Goal: Transaction & Acquisition: Purchase product/service

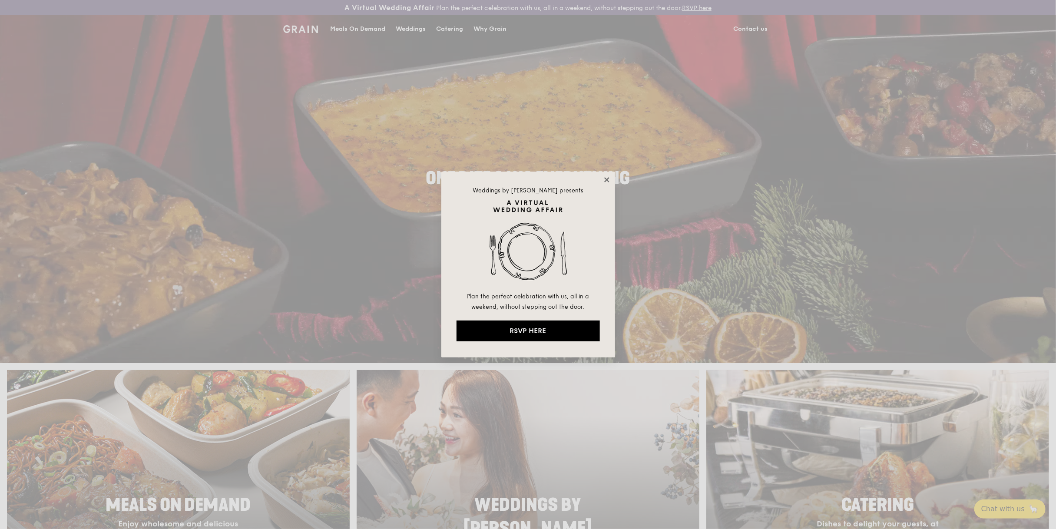
click at [605, 179] on icon at bounding box center [607, 180] width 8 height 8
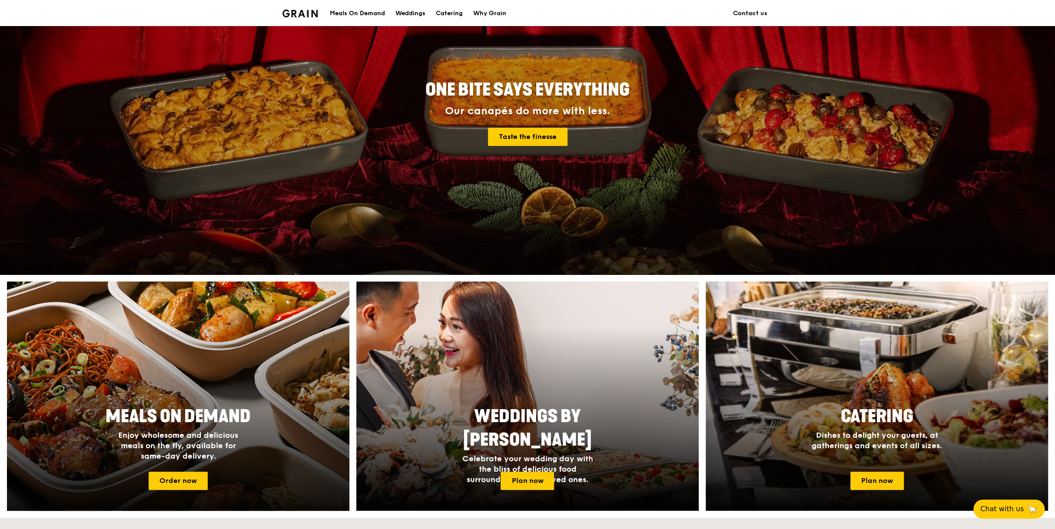
scroll to position [43, 0]
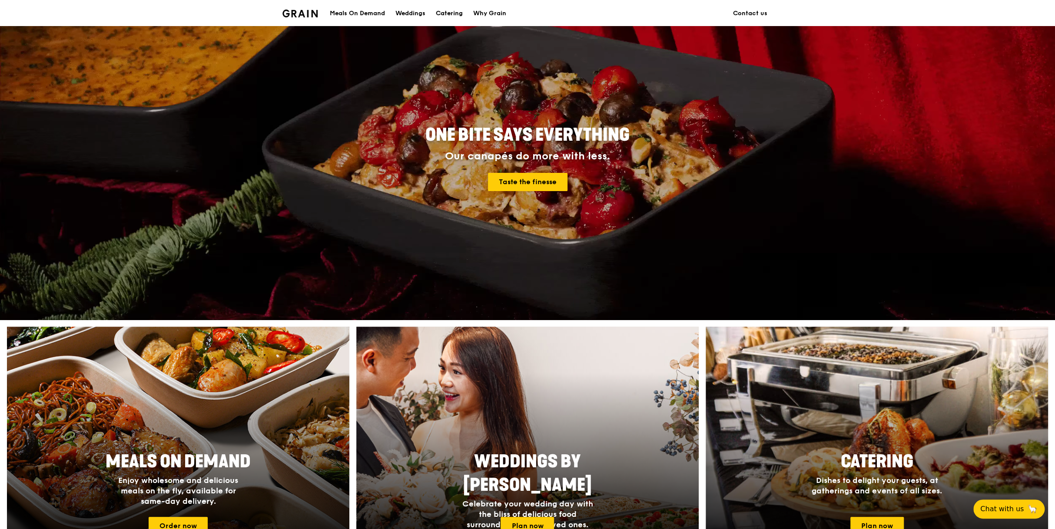
click at [449, 13] on div "Catering" at bounding box center [449, 13] width 27 height 26
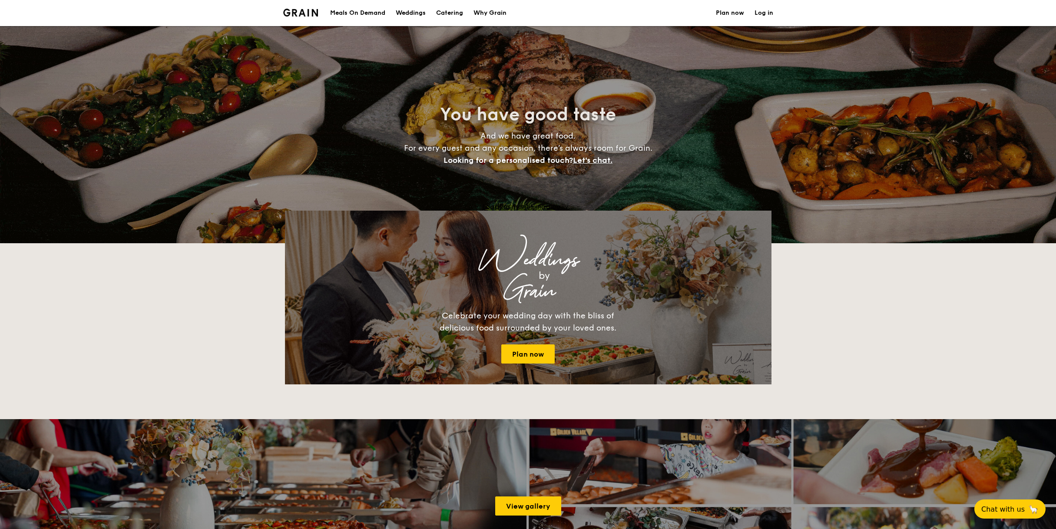
select select
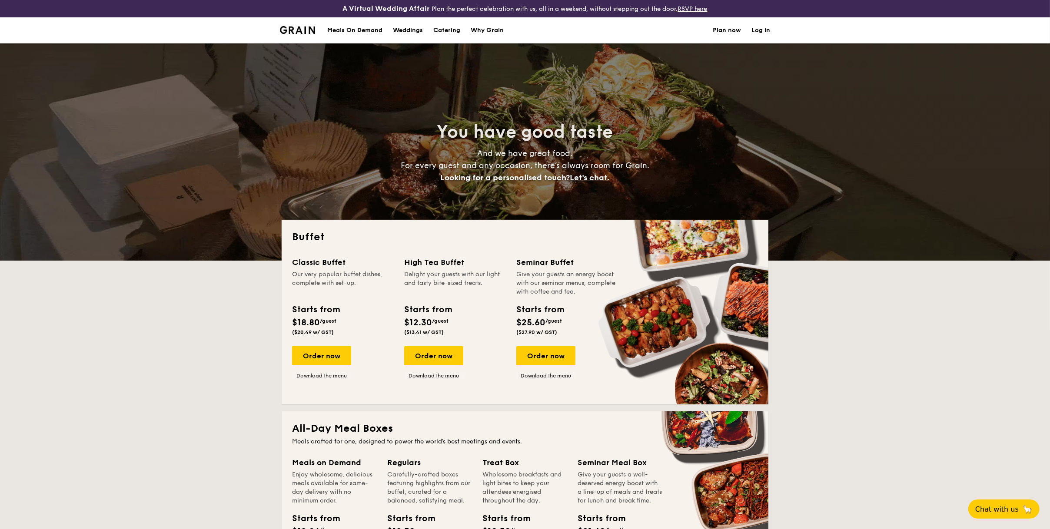
click at [365, 30] on div "Meals On Demand" at bounding box center [354, 30] width 55 height 26
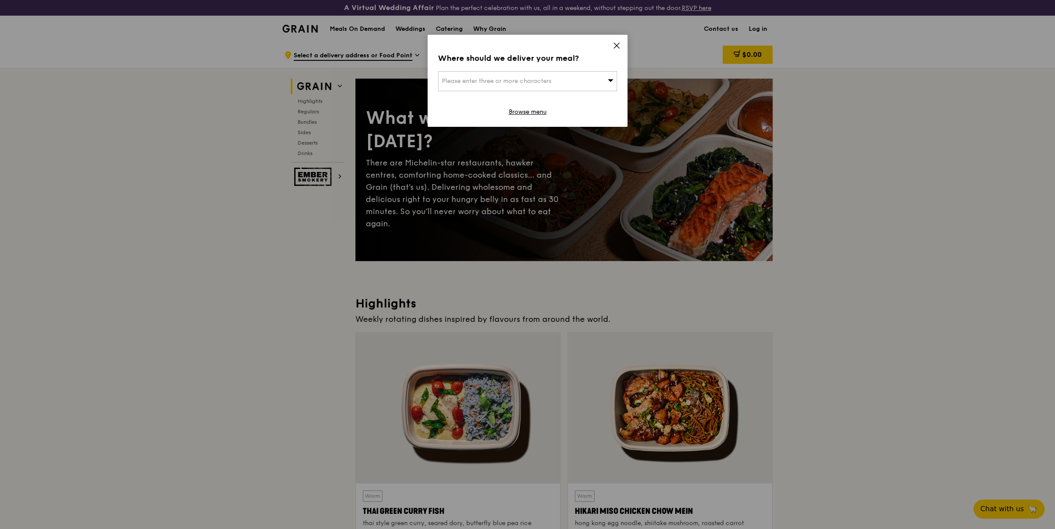
click at [551, 82] on span "Please enter three or more characters" at bounding box center [497, 80] width 110 height 7
type input "starhub"
click at [498, 98] on div "Starhub Green" at bounding box center [506, 98] width 129 height 9
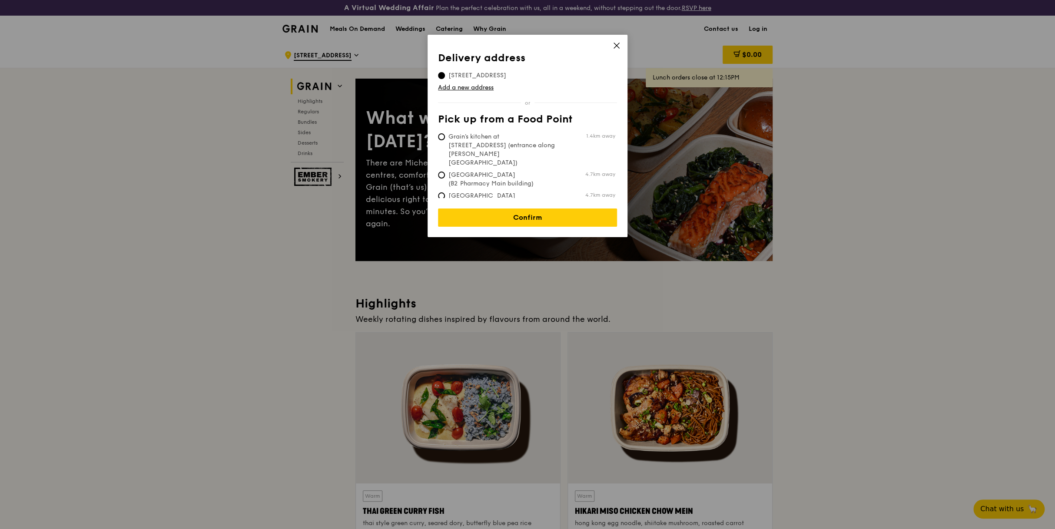
scroll to position [130, 0]
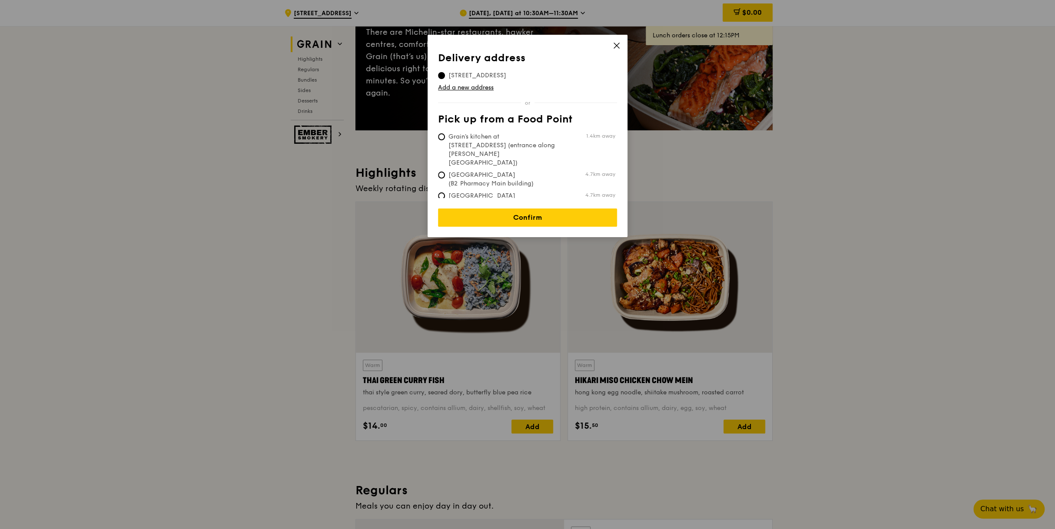
click at [465, 137] on span "Grain's kitchen at [STREET_ADDRESS] (entrance along [PERSON_NAME][GEOGRAPHIC_DA…" at bounding box center [502, 150] width 129 height 35
click at [445, 137] on input "Grain's kitchen at 5 Burn Road #05-01 (entrance along Harrison Road) 1.4km away" at bounding box center [441, 136] width 7 height 7
radio input "true"
click at [533, 209] on link "Confirm" at bounding box center [527, 218] width 179 height 18
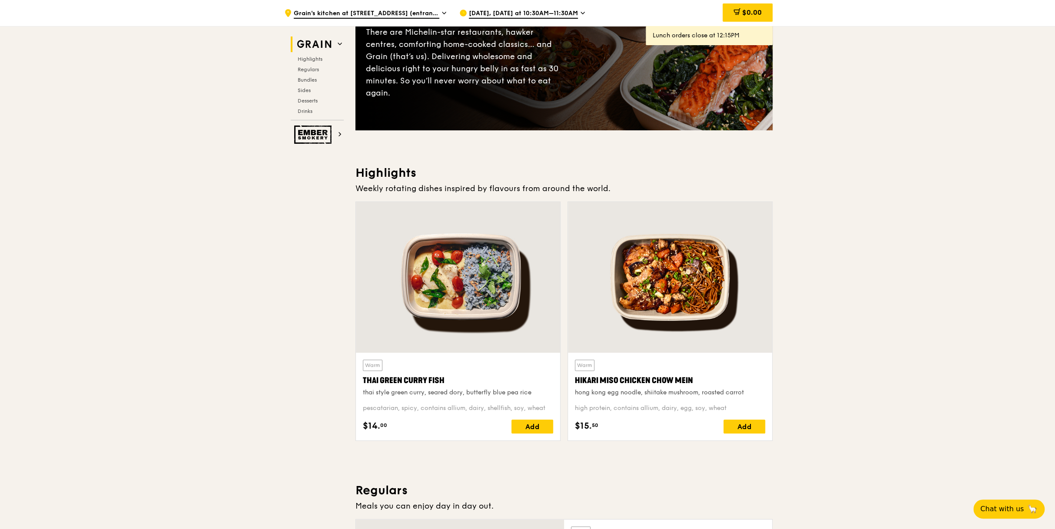
scroll to position [0, 0]
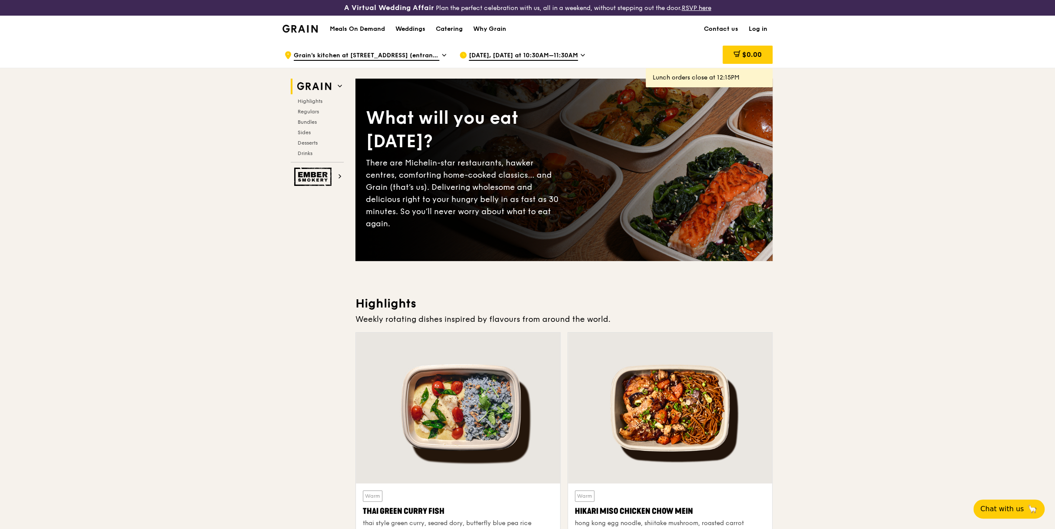
click at [493, 55] on span "Oct 6, Today at 10:30AM–11:30AM" at bounding box center [523, 56] width 109 height 10
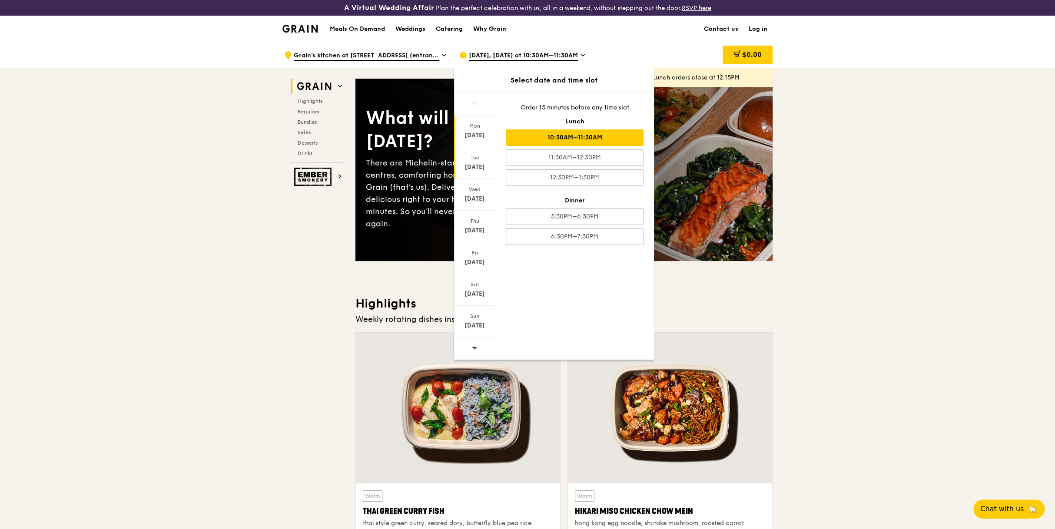
click at [478, 159] on div "Tue" at bounding box center [474, 157] width 39 height 7
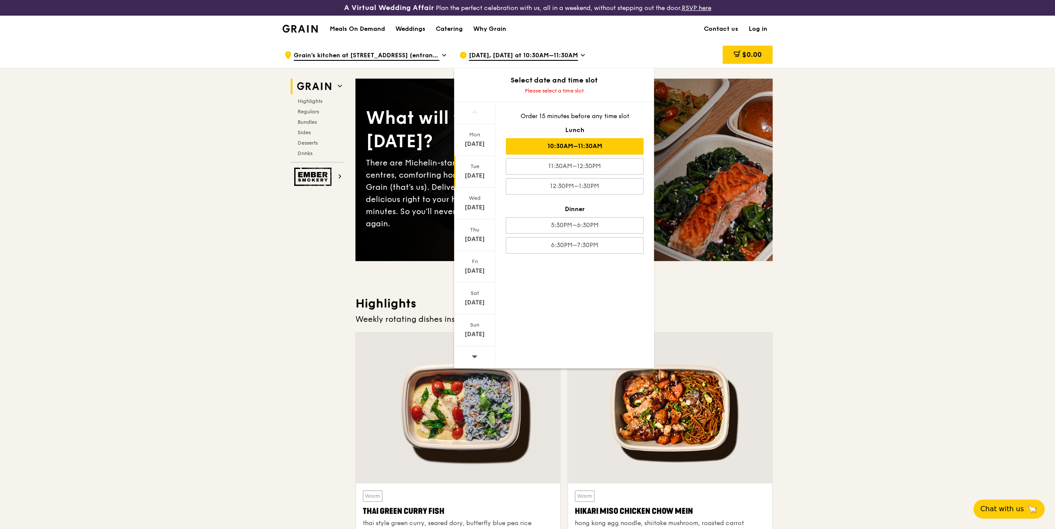
click at [565, 147] on div "10:30AM–11:30AM" at bounding box center [575, 146] width 138 height 17
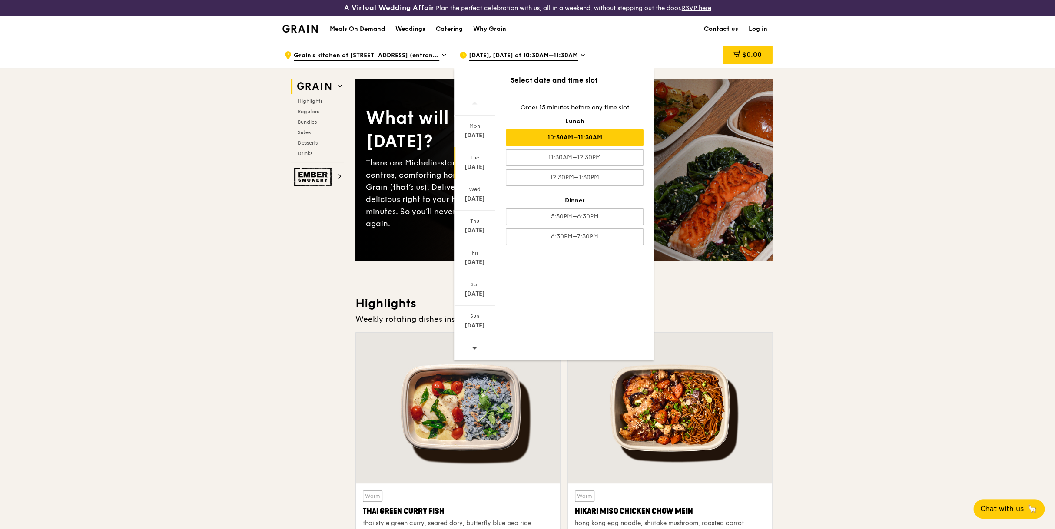
click at [476, 169] on div "Oct 7" at bounding box center [474, 167] width 39 height 9
click at [569, 139] on div "10:30AM–11:30AM" at bounding box center [575, 137] width 138 height 17
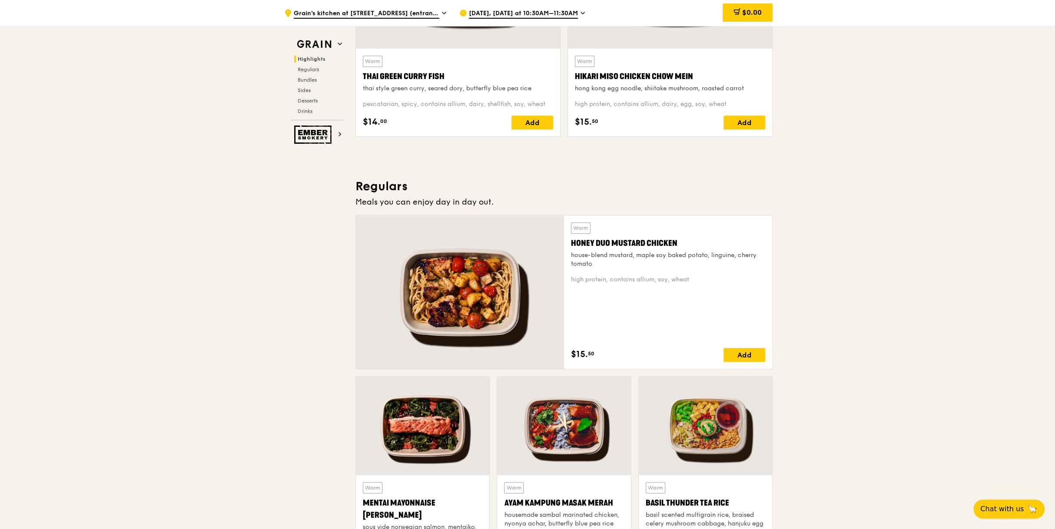
scroll to position [565, 0]
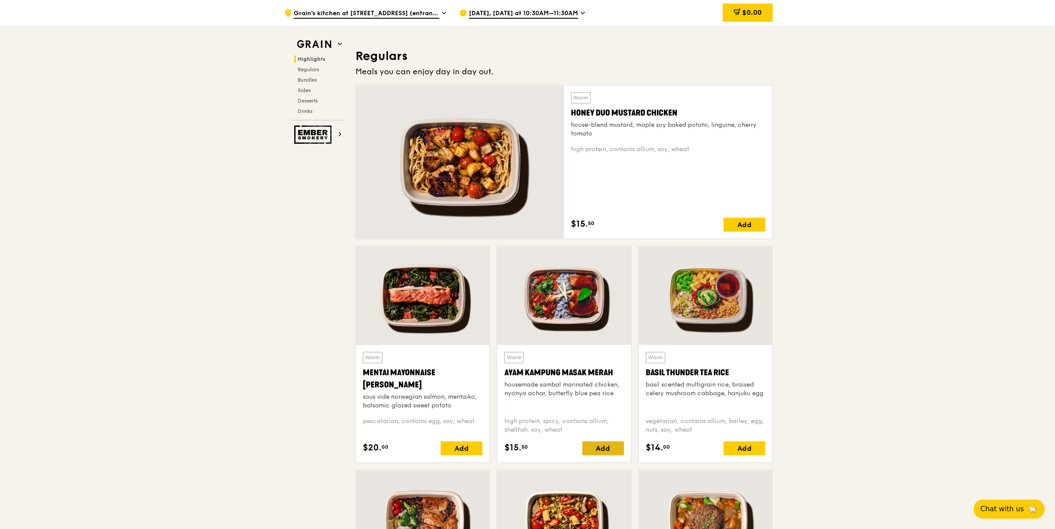
click at [615, 449] on div "Add" at bounding box center [603, 449] width 42 height 14
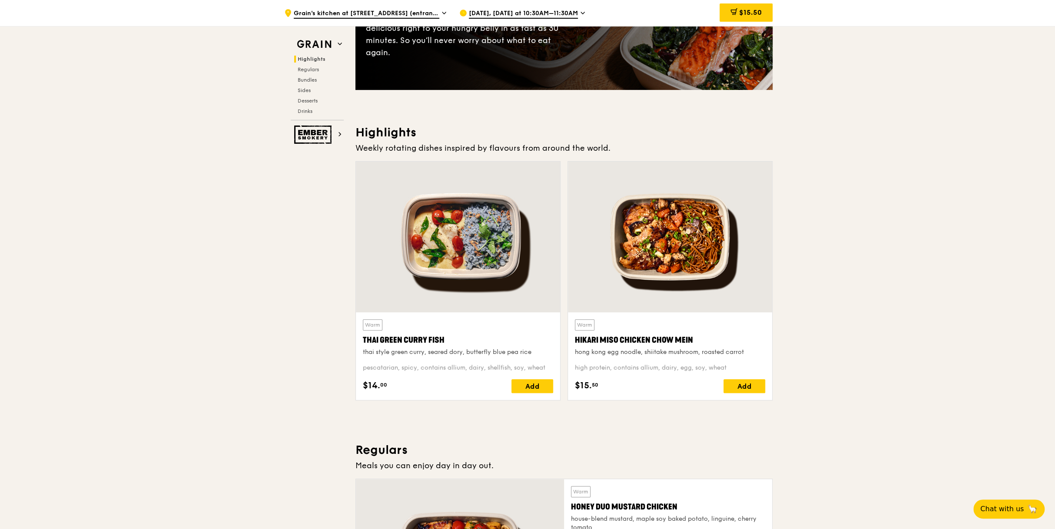
scroll to position [174, 0]
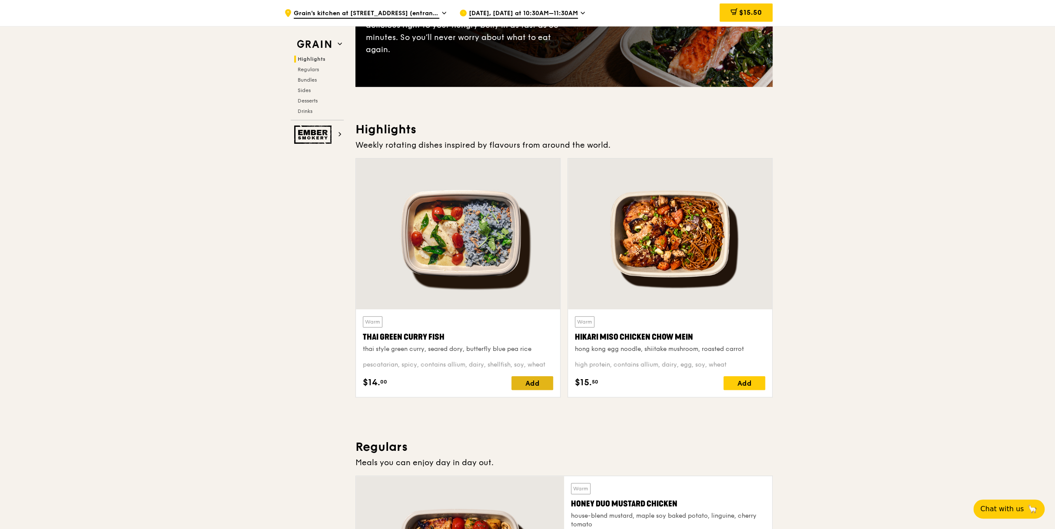
click at [534, 386] on div "Add" at bounding box center [532, 383] width 42 height 14
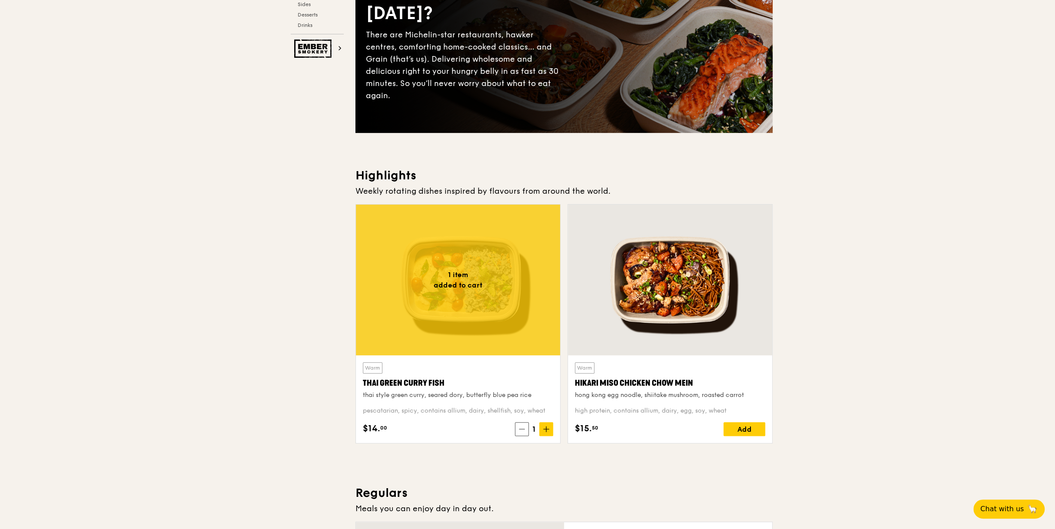
scroll to position [0, 0]
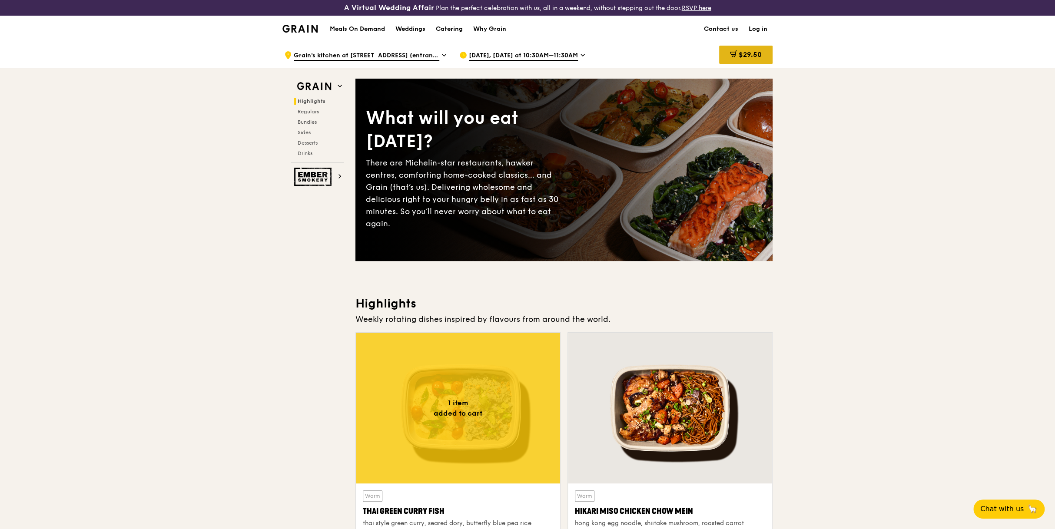
click at [757, 53] on span "$29.50" at bounding box center [750, 54] width 23 height 8
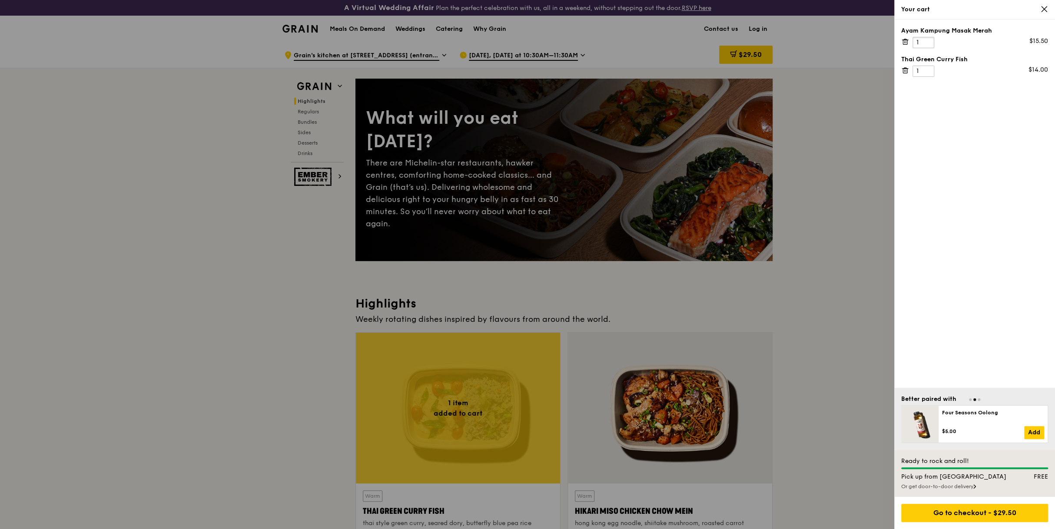
click at [917, 43] on input "1" at bounding box center [924, 42] width 22 height 11
click at [929, 38] on input "2" at bounding box center [924, 42] width 22 height 11
click at [928, 38] on input "3" at bounding box center [924, 42] width 22 height 11
click at [928, 38] on input "4" at bounding box center [924, 42] width 22 height 11
click at [928, 38] on input "5" at bounding box center [924, 42] width 22 height 11
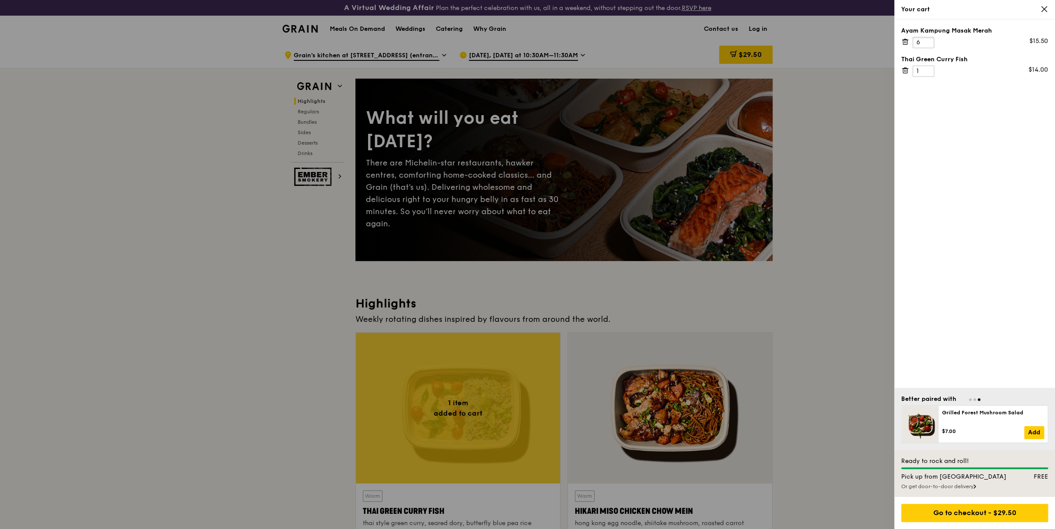
click at [928, 38] on input "6" at bounding box center [924, 42] width 22 height 11
type input "7"
click at [928, 38] on input "7" at bounding box center [924, 42] width 22 height 11
type input "0"
click at [927, 72] on input "0" at bounding box center [924, 71] width 22 height 11
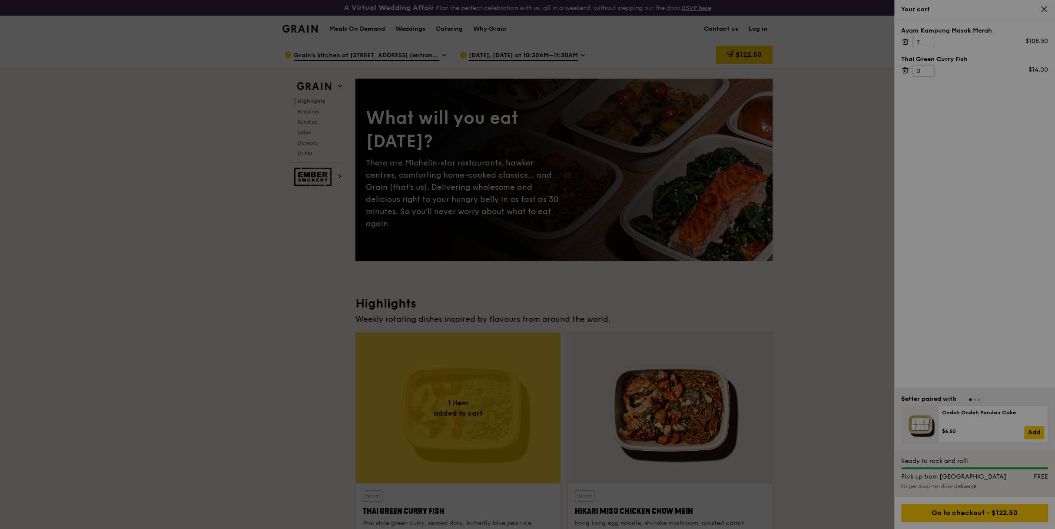
click at [927, 72] on div at bounding box center [527, 264] width 1055 height 529
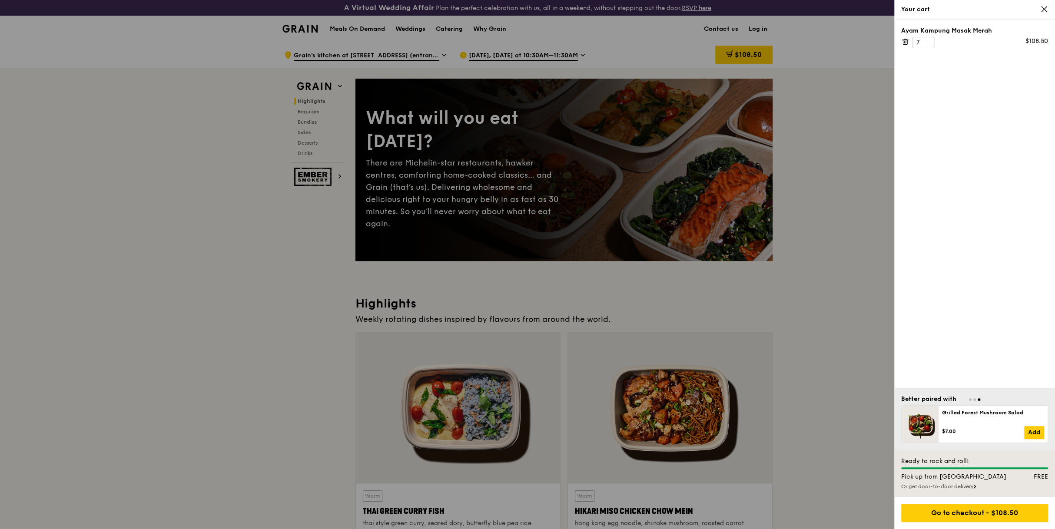
click at [464, 409] on div at bounding box center [527, 264] width 1055 height 529
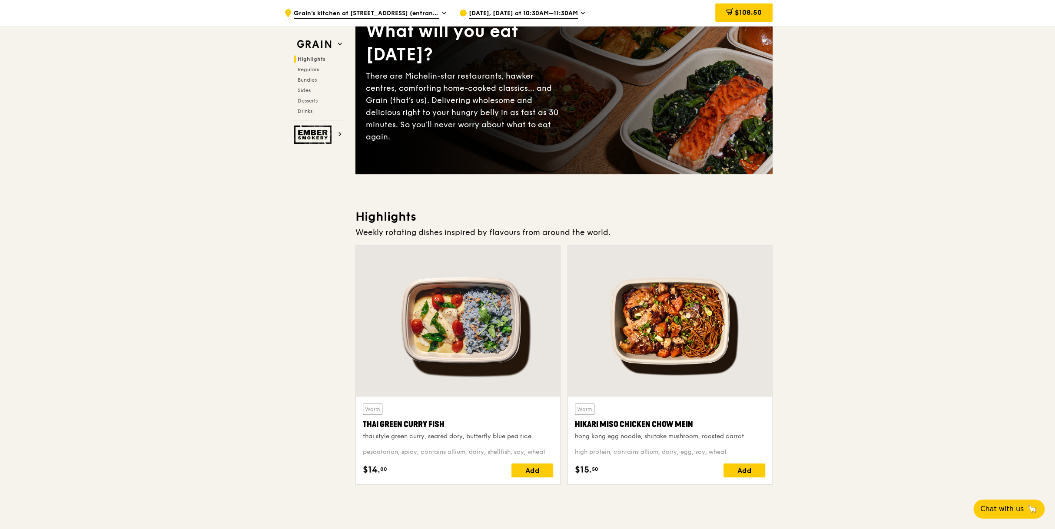
scroll to position [87, 0]
click at [554, 468] on div "Warm Thai Green Curry Fish thai style green curry, seared dory, butterfly blue …" at bounding box center [458, 440] width 204 height 88
click at [531, 465] on div "Add" at bounding box center [532, 470] width 42 height 14
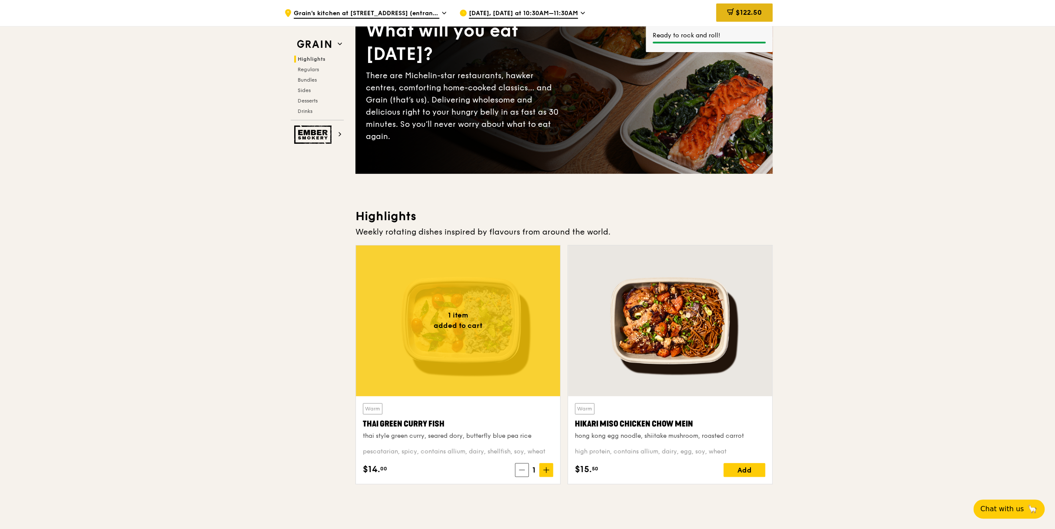
click at [760, 9] on span "$122.50" at bounding box center [749, 12] width 26 height 8
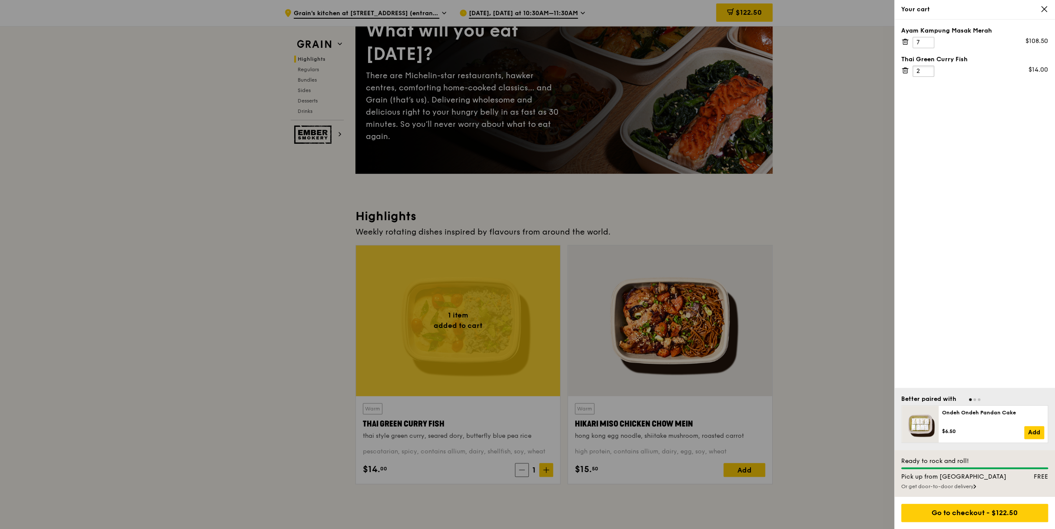
type input "2"
click at [926, 68] on input "2" at bounding box center [924, 71] width 22 height 11
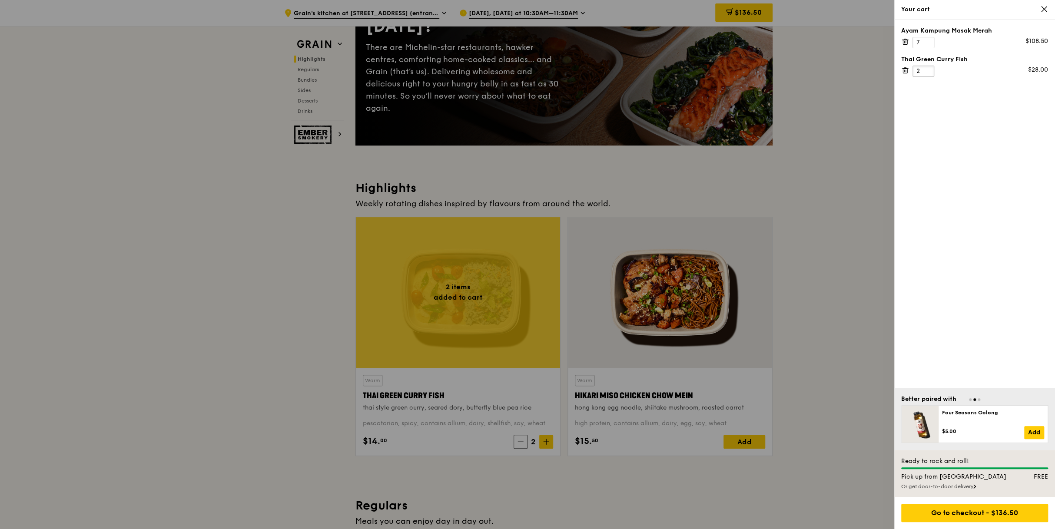
scroll to position [130, 0]
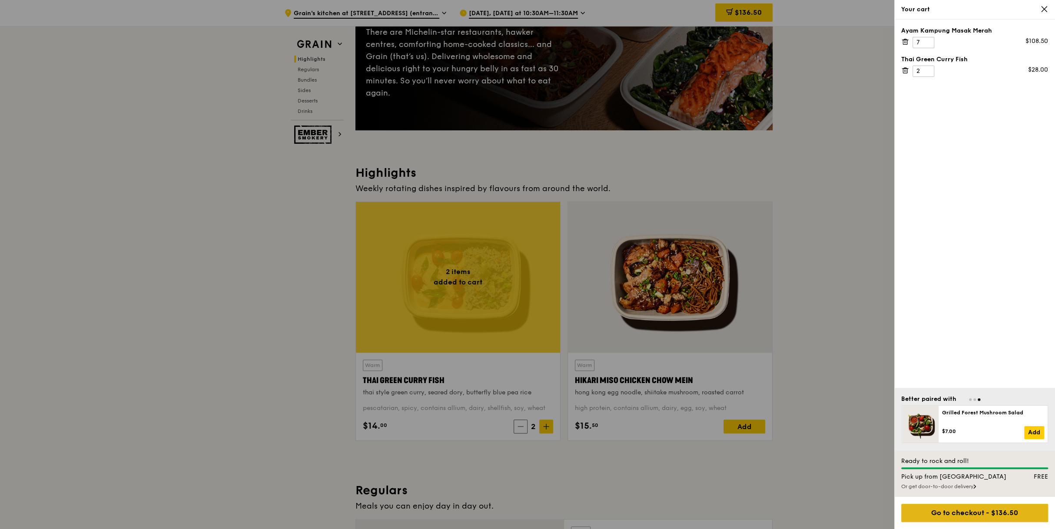
click at [990, 512] on div "Go to checkout - $136.50" at bounding box center [974, 513] width 147 height 18
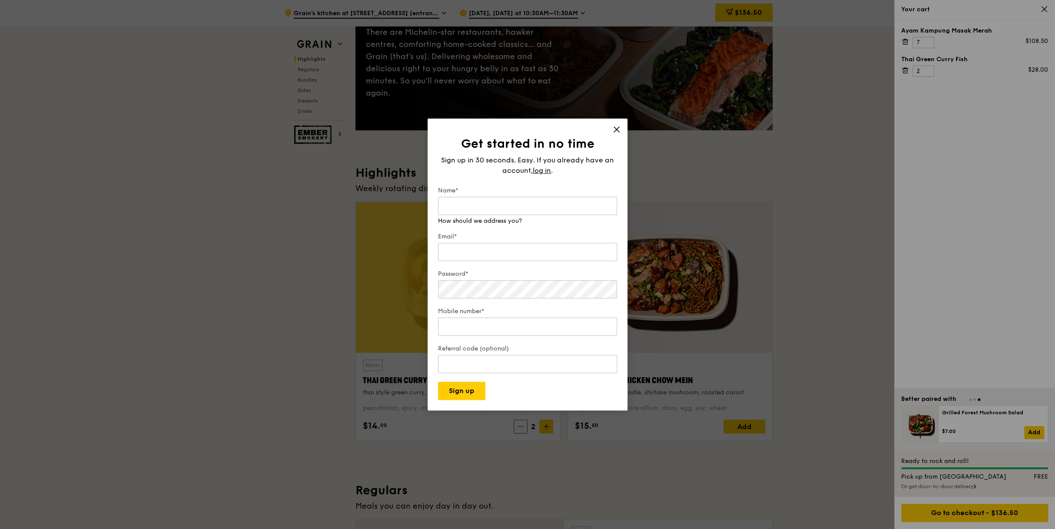
type input "christinet@starhub.com"
click at [498, 247] on input "Email*" at bounding box center [527, 243] width 179 height 18
type input "christinet@starhub.com"
type input "98592184"
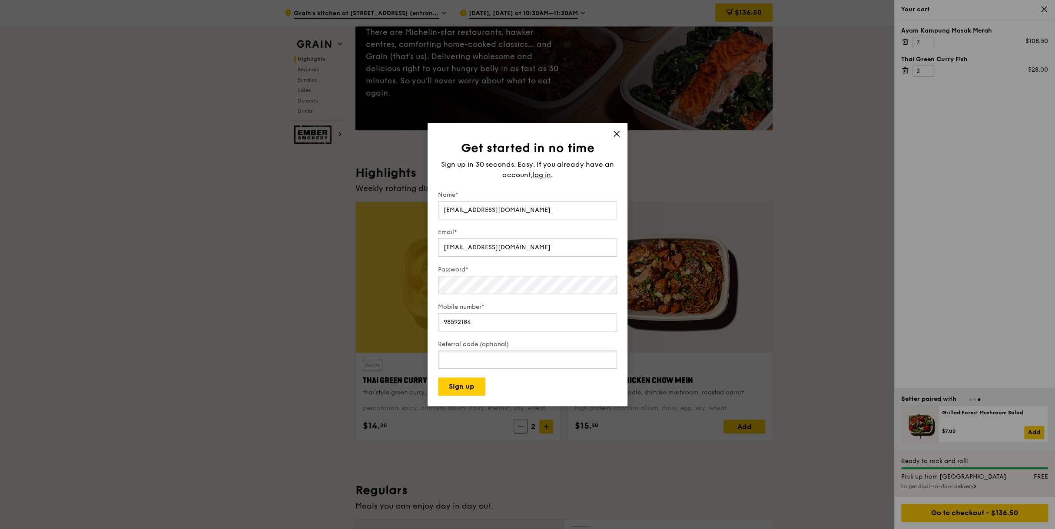
click at [507, 355] on input "Referral code (optional)" at bounding box center [527, 360] width 179 height 18
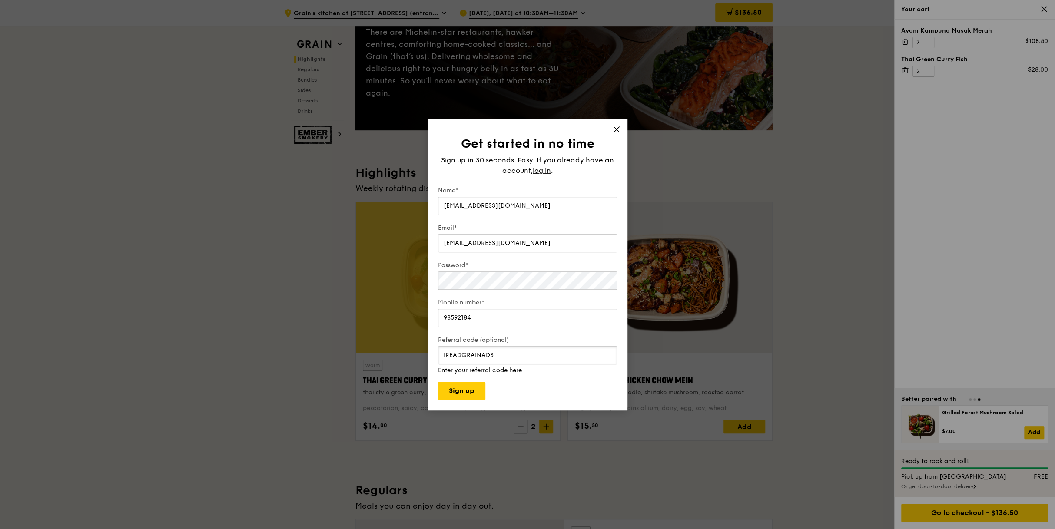
scroll to position [261, 0]
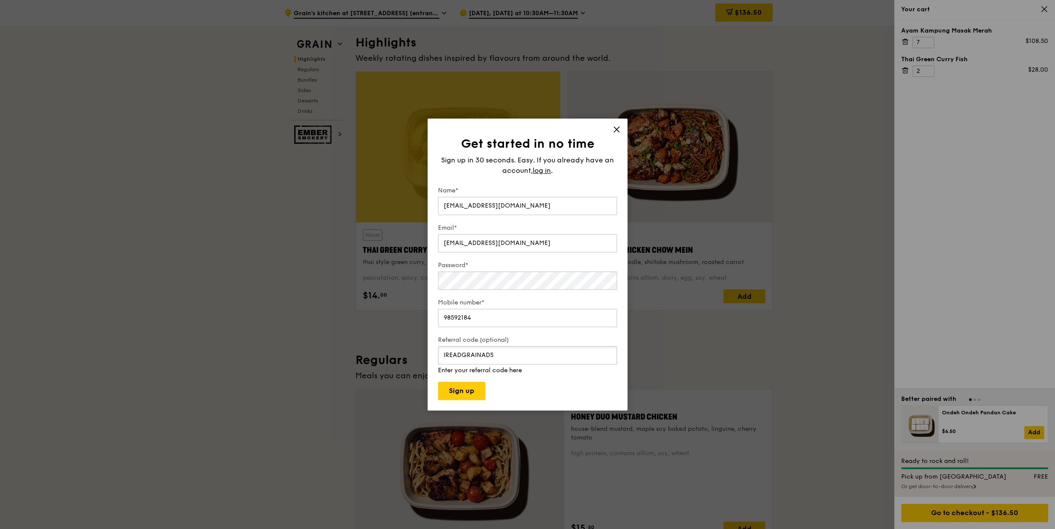
type input "IREADGRAINADS"
click at [613, 126] on div "Get started in no time Sign up in 30 seconds. Easy. If you already have an acco…" at bounding box center [528, 265] width 200 height 292
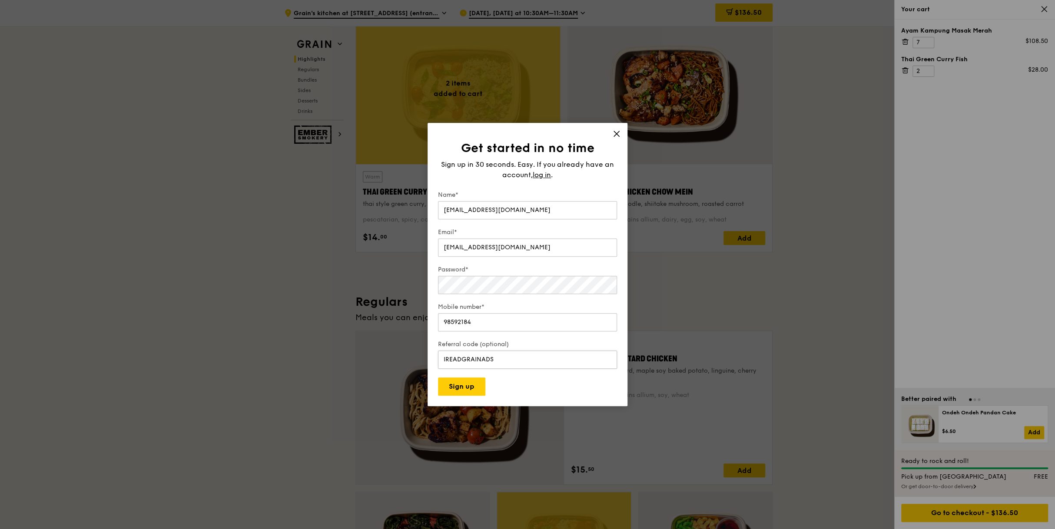
scroll to position [391, 0]
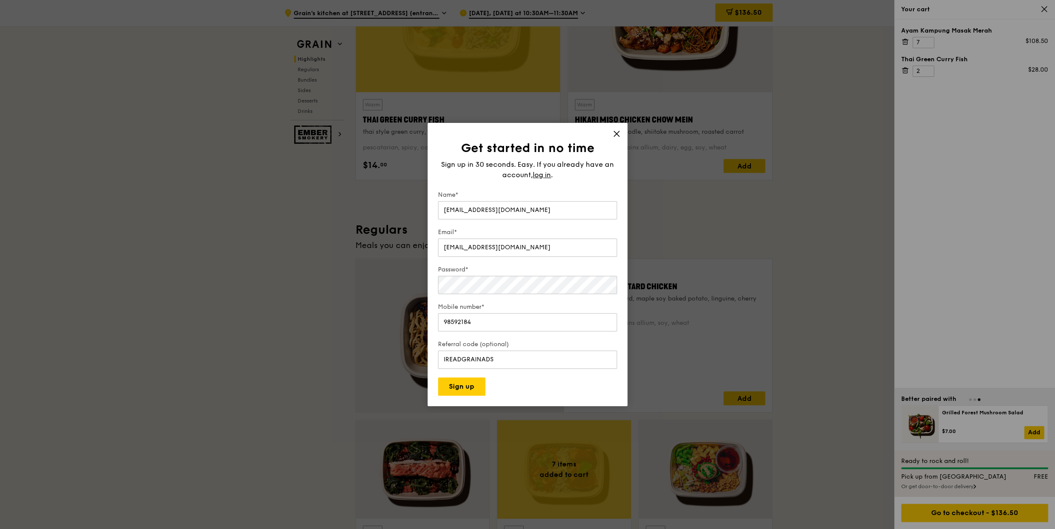
click at [616, 133] on icon at bounding box center [617, 134] width 8 height 8
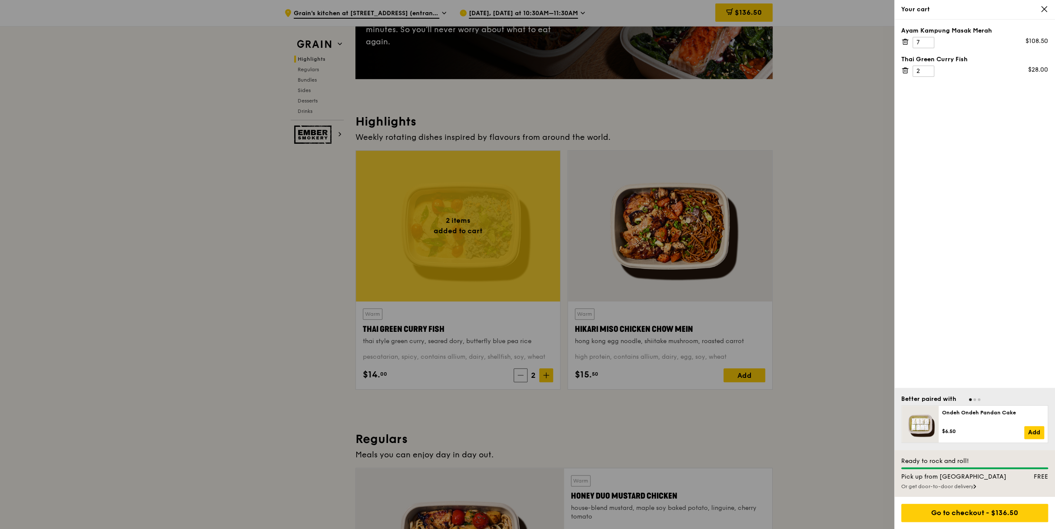
scroll to position [174, 0]
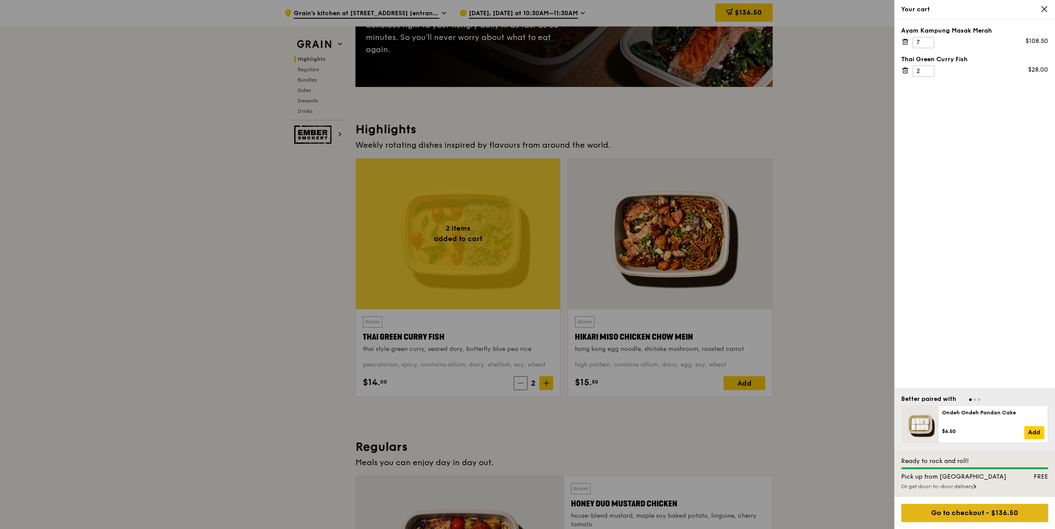
click at [1001, 507] on div "Go to checkout - $136.50" at bounding box center [974, 513] width 147 height 18
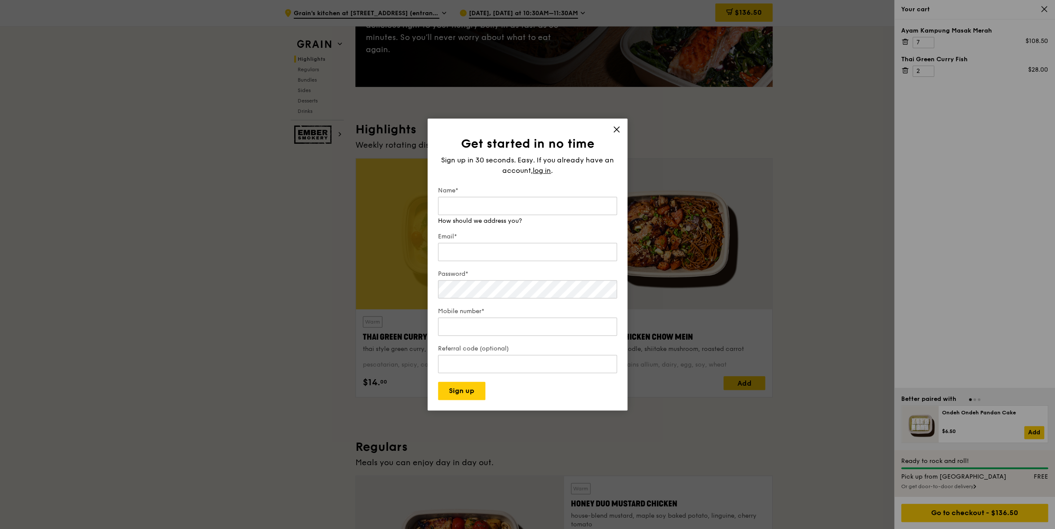
type input "christinet@starhub.com"
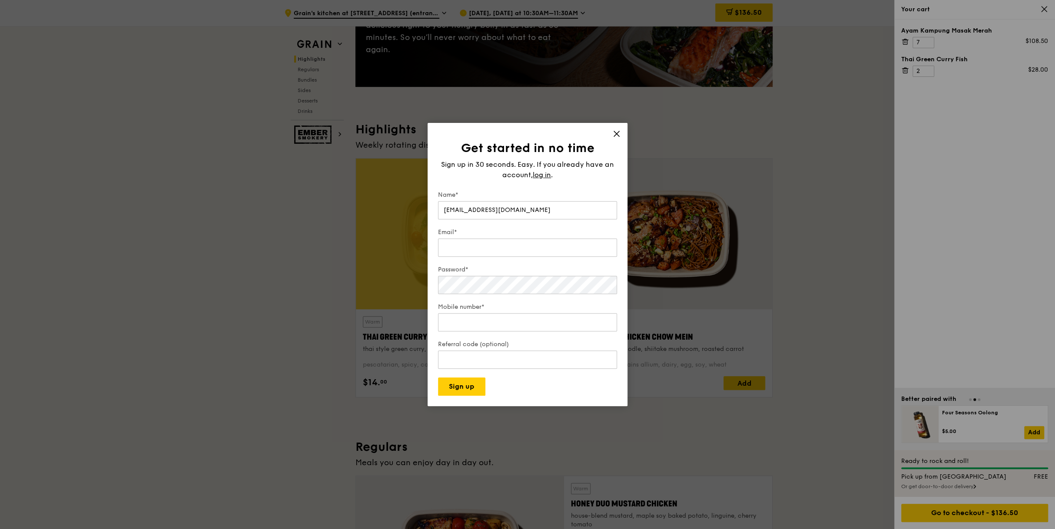
click at [618, 133] on icon at bounding box center [617, 134] width 8 height 8
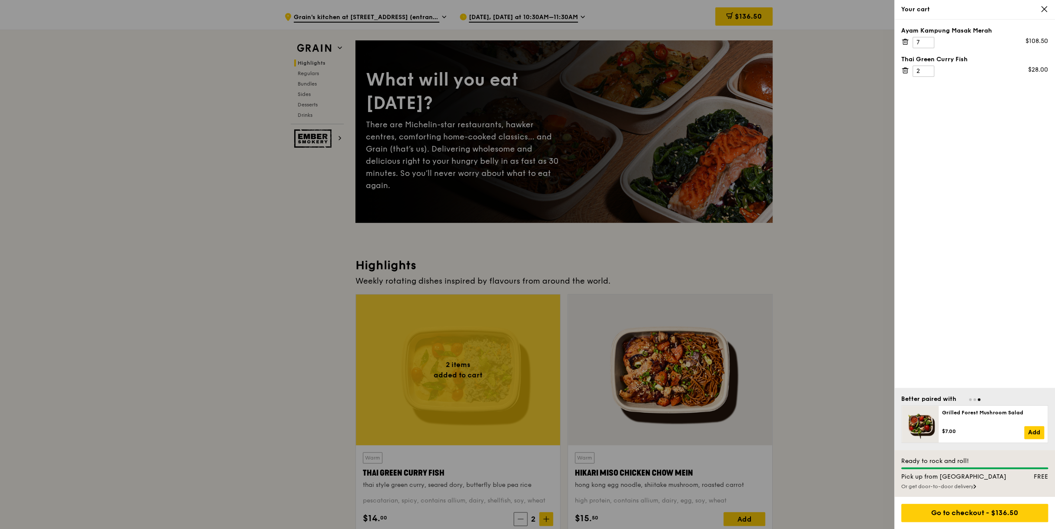
scroll to position [0, 0]
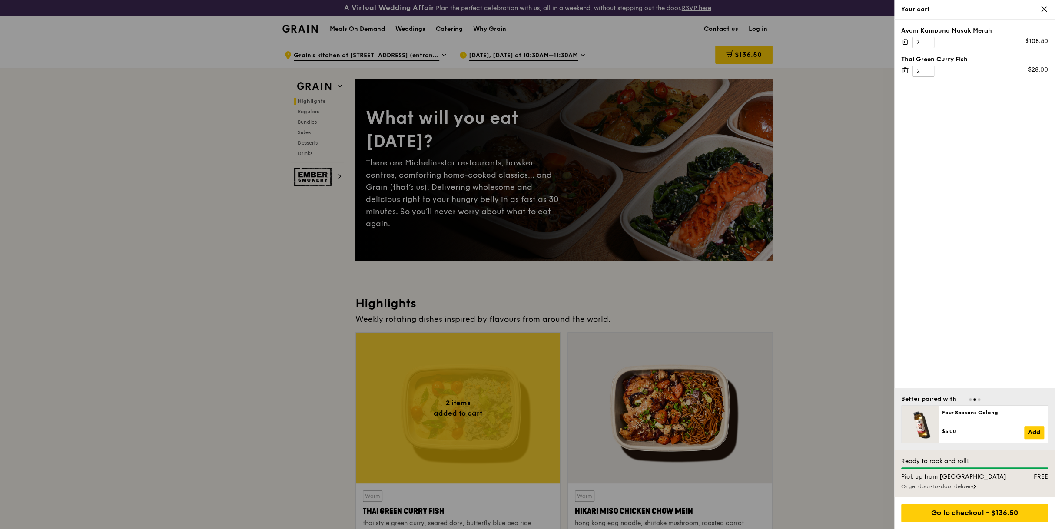
click at [760, 31] on div at bounding box center [527, 264] width 1055 height 529
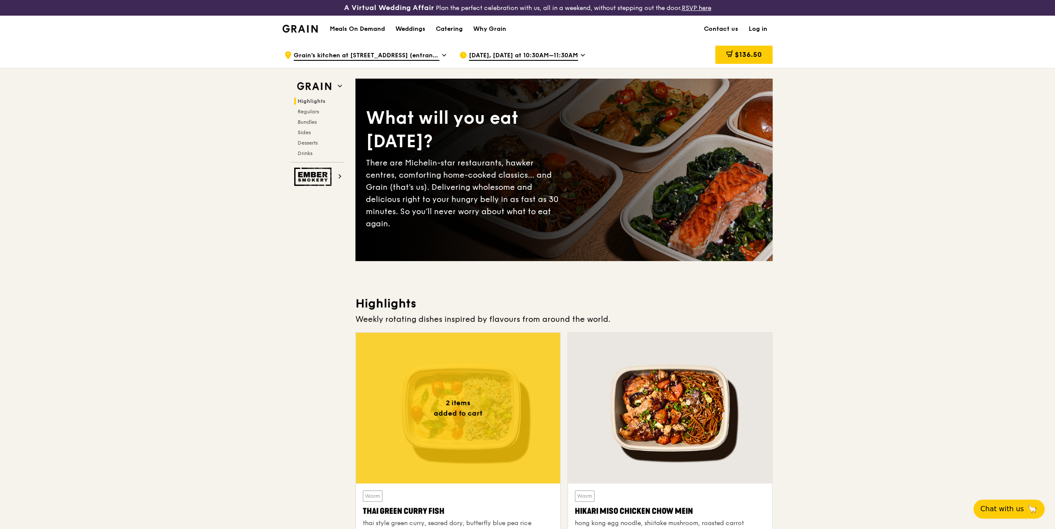
click at [760, 29] on link "Log in" at bounding box center [758, 29] width 29 height 26
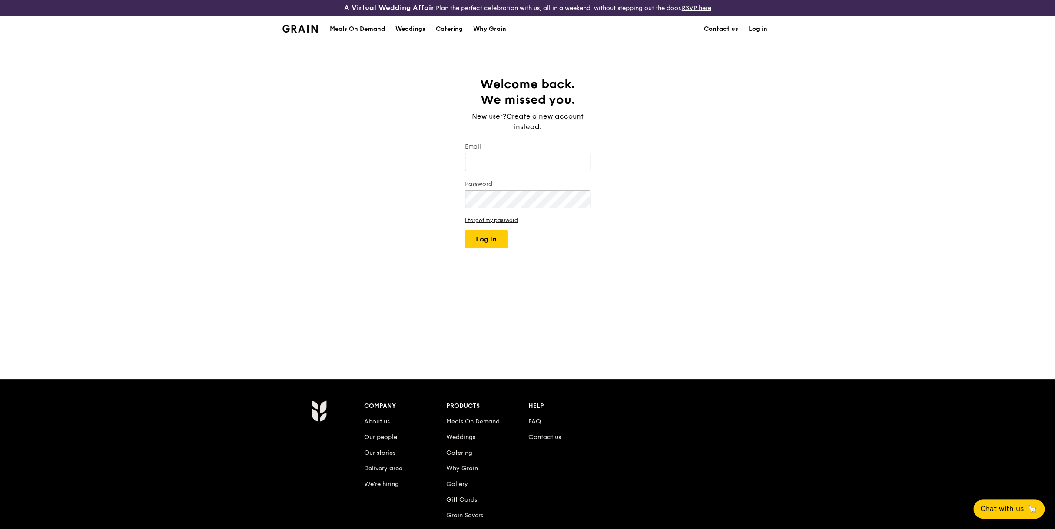
type input "christinet@starhub.com"
click at [485, 242] on button "Log in" at bounding box center [486, 239] width 43 height 18
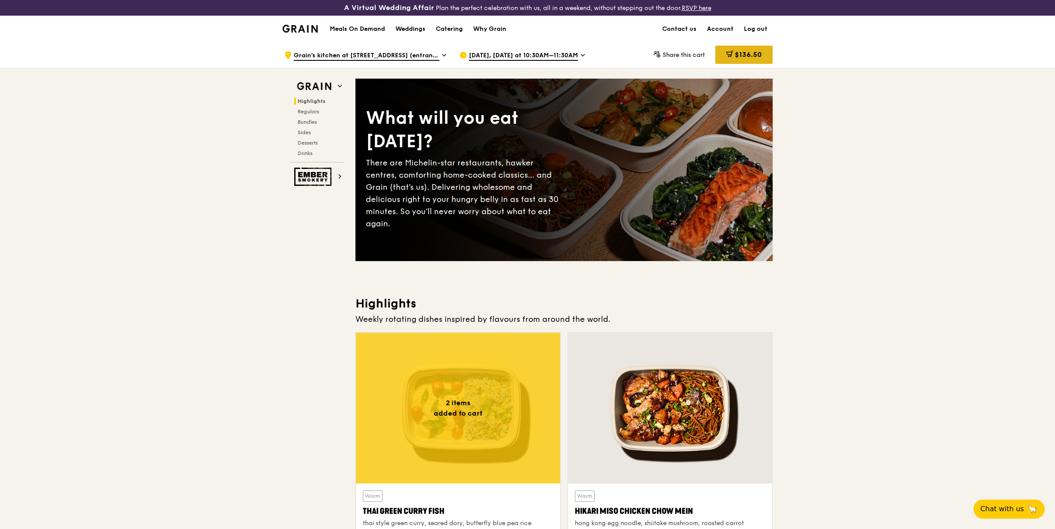
click at [750, 51] on span "$136.50" at bounding box center [748, 54] width 27 height 8
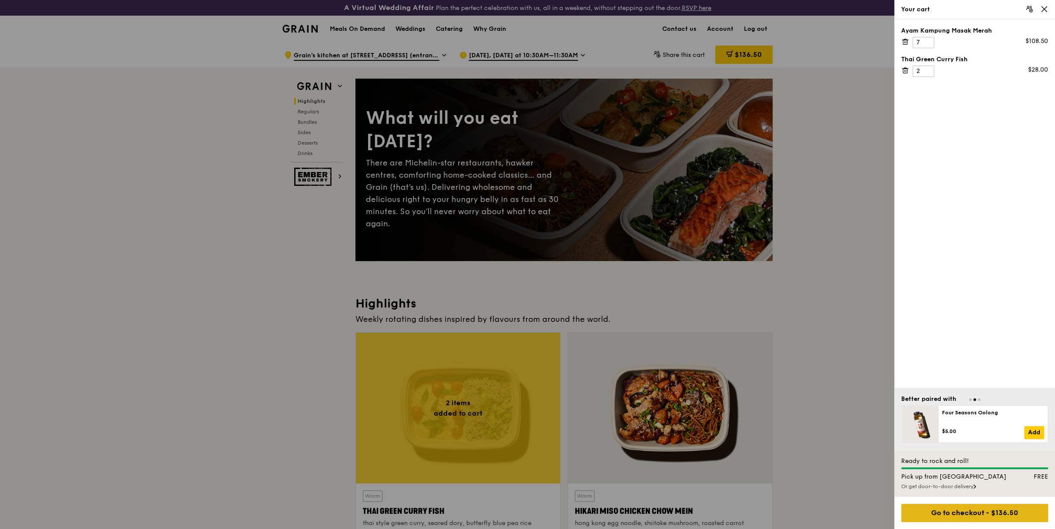
click at [990, 514] on div "Go to checkout - $136.50" at bounding box center [974, 513] width 147 height 18
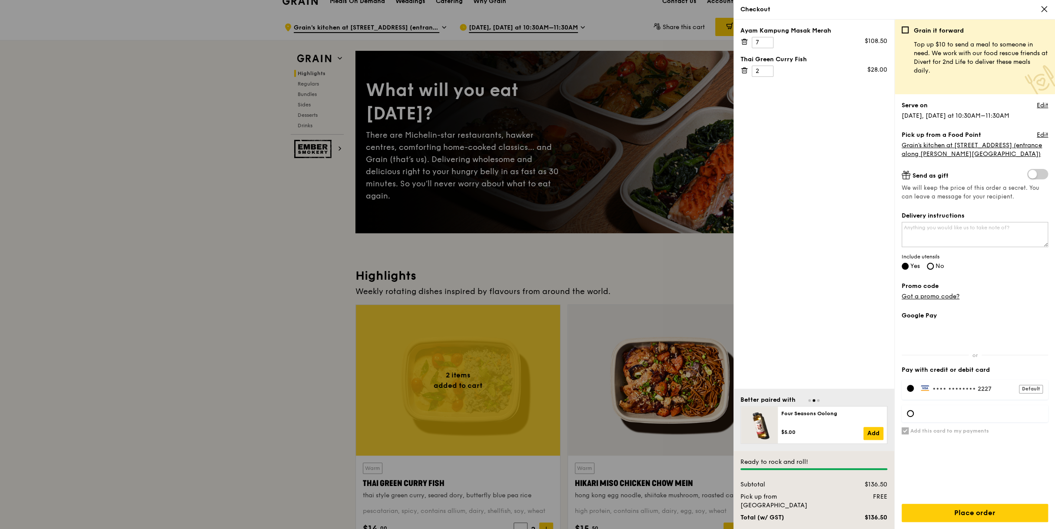
scroll to position [43, 0]
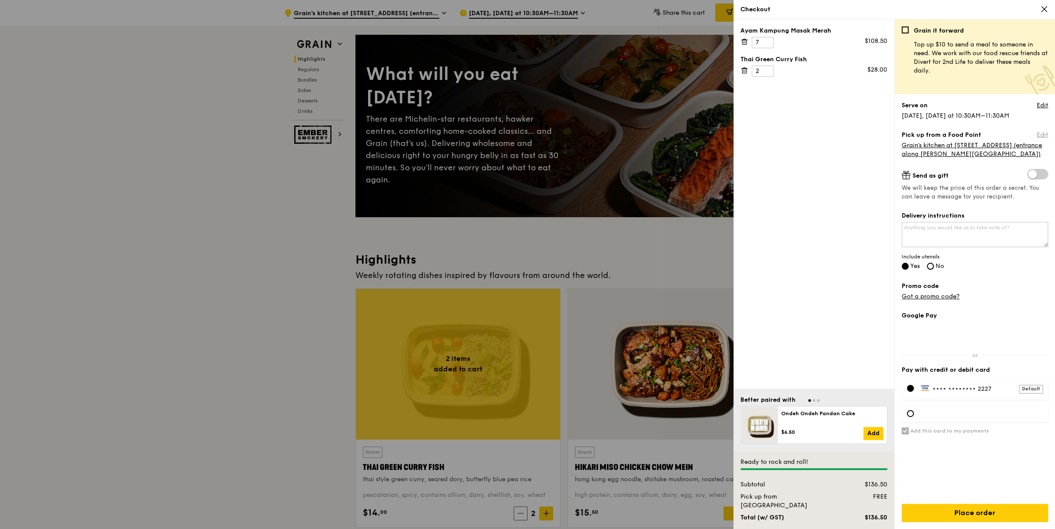
click at [1046, 133] on link "Edit" at bounding box center [1042, 135] width 11 height 9
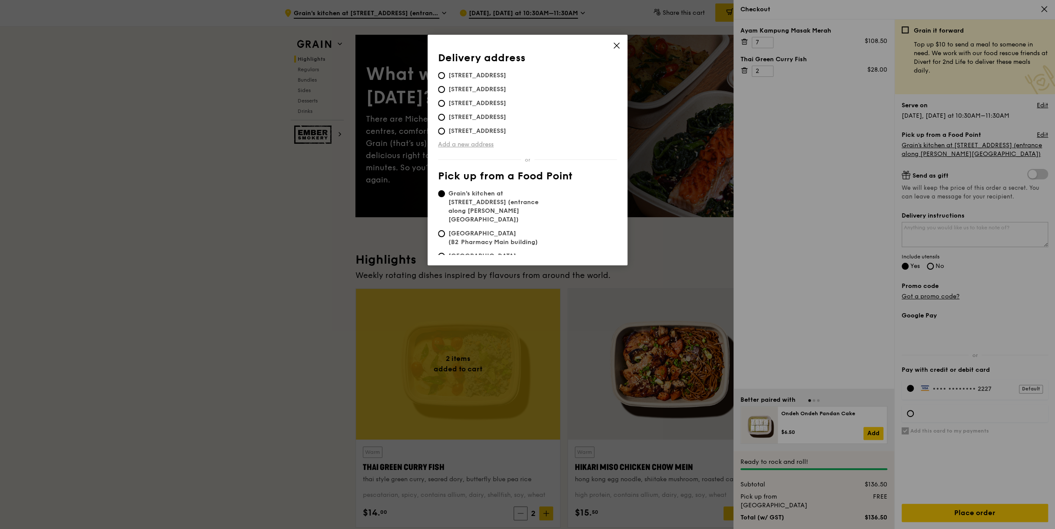
click at [471, 146] on link "Add a new address" at bounding box center [527, 144] width 179 height 9
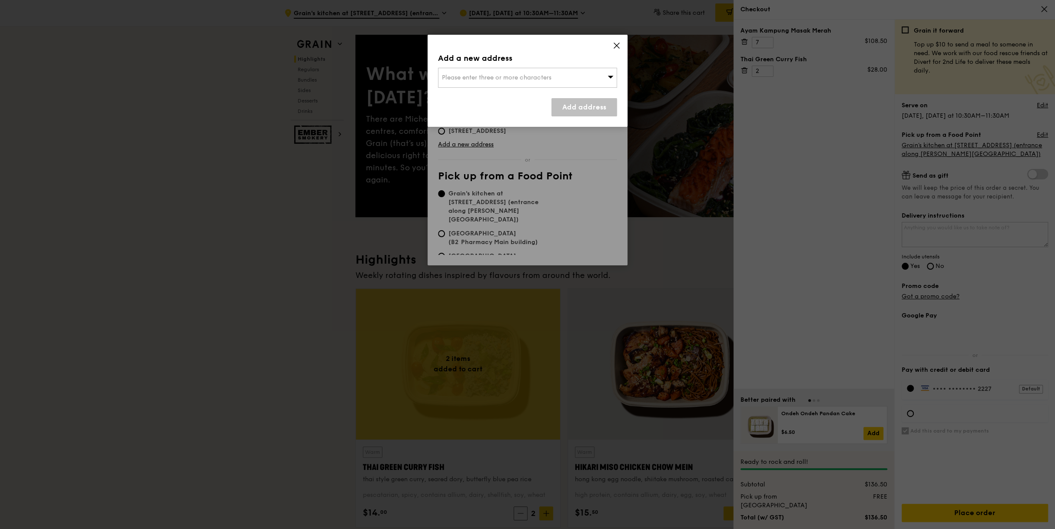
click at [487, 77] on span "Please enter three or more characters" at bounding box center [497, 77] width 110 height 7
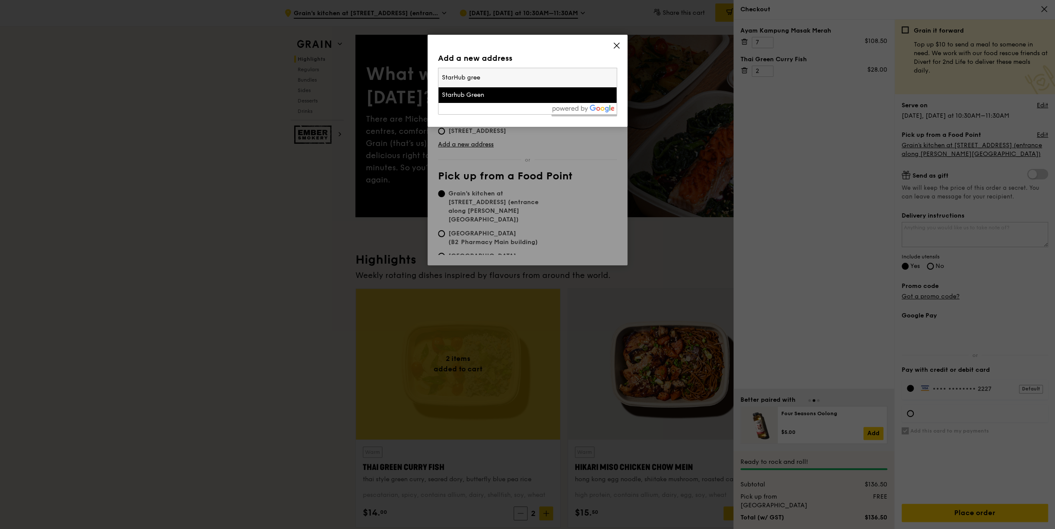
type input "StarHub gree"
click at [481, 96] on div "Starhub Green" at bounding box center [506, 95] width 129 height 9
click at [571, 111] on link "Add address" at bounding box center [584, 107] width 66 height 18
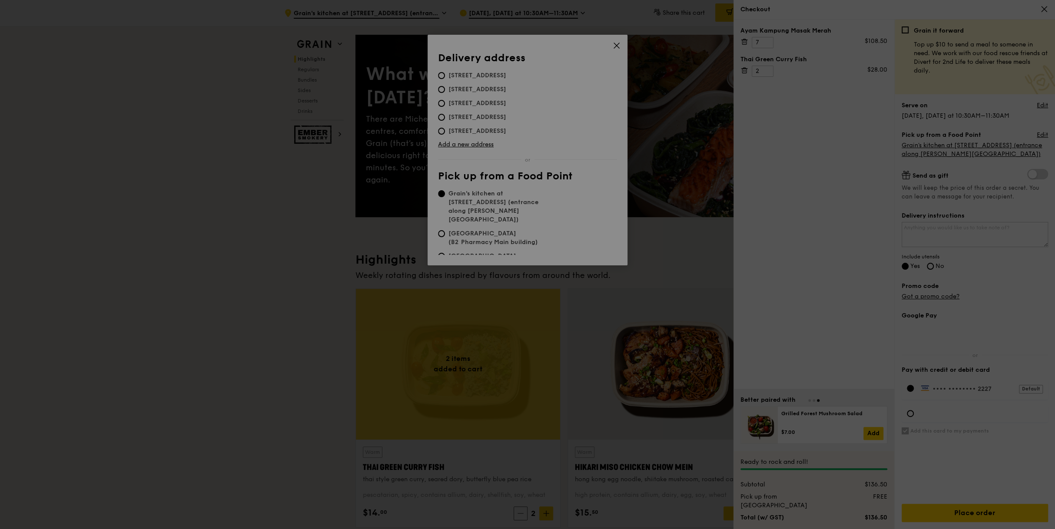
radio input "false"
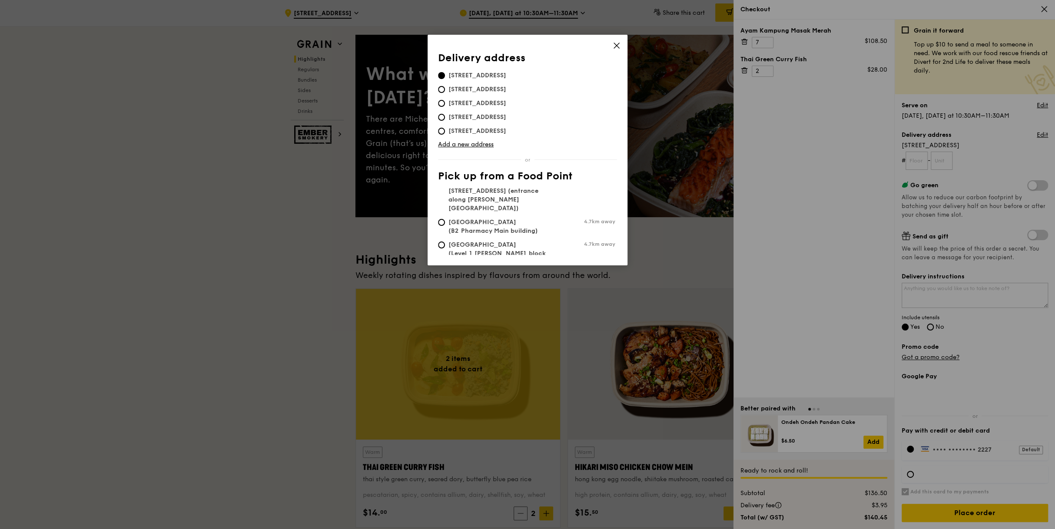
scroll to position [16, 0]
click at [466, 147] on link "Add a new address" at bounding box center [527, 144] width 179 height 9
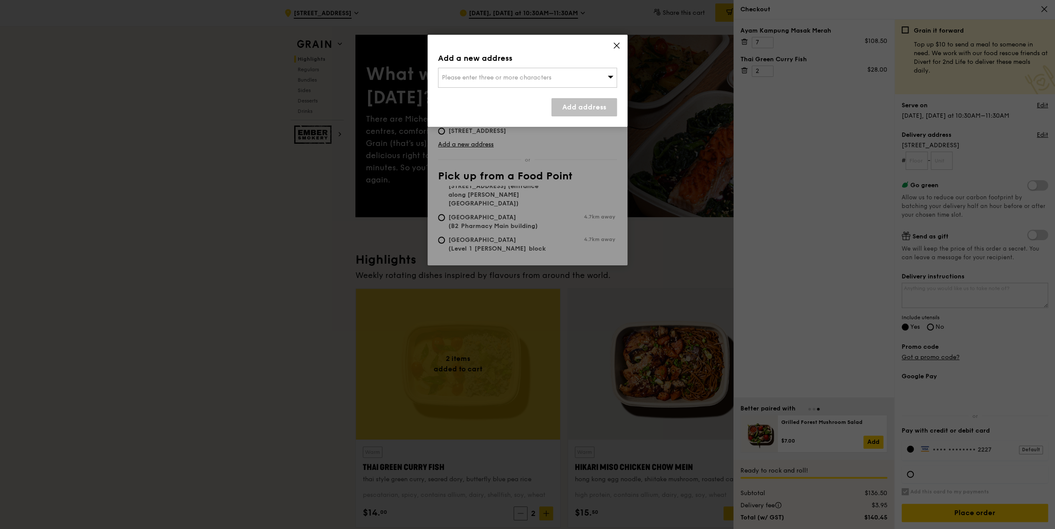
click at [615, 44] on icon at bounding box center [616, 45] width 5 height 5
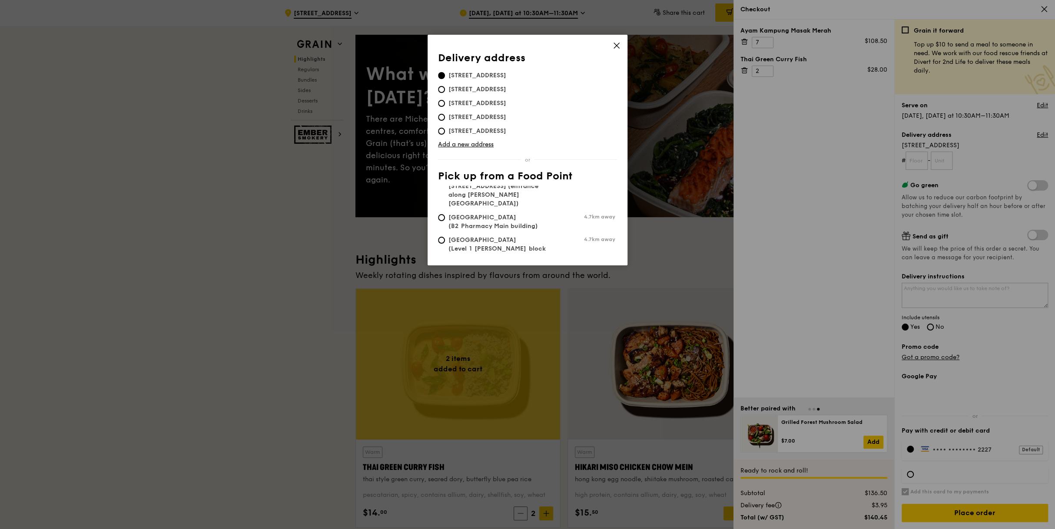
click at [615, 44] on icon at bounding box center [616, 45] width 5 height 5
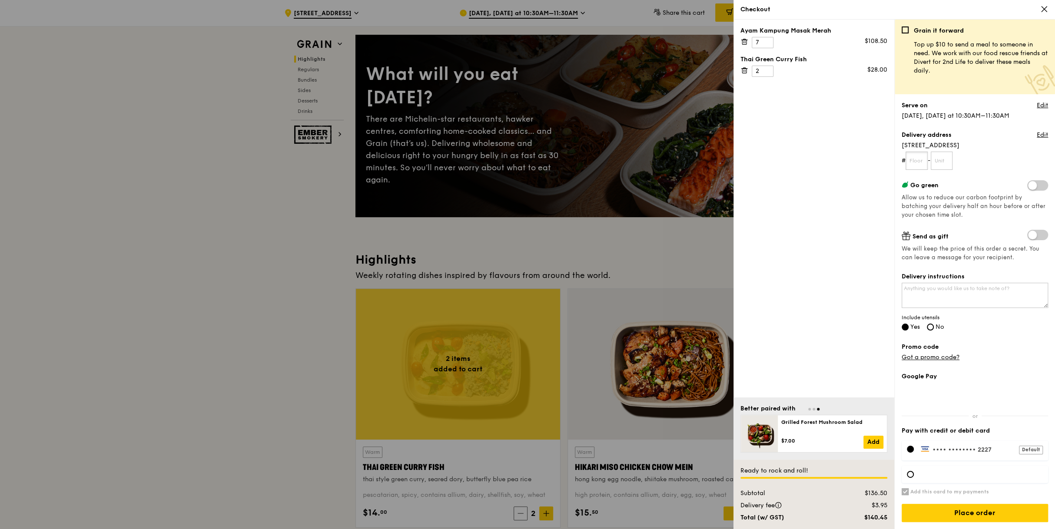
click at [920, 158] on input "text" at bounding box center [917, 161] width 22 height 18
type input "03"
click at [940, 160] on input "text" at bounding box center [942, 161] width 22 height 18
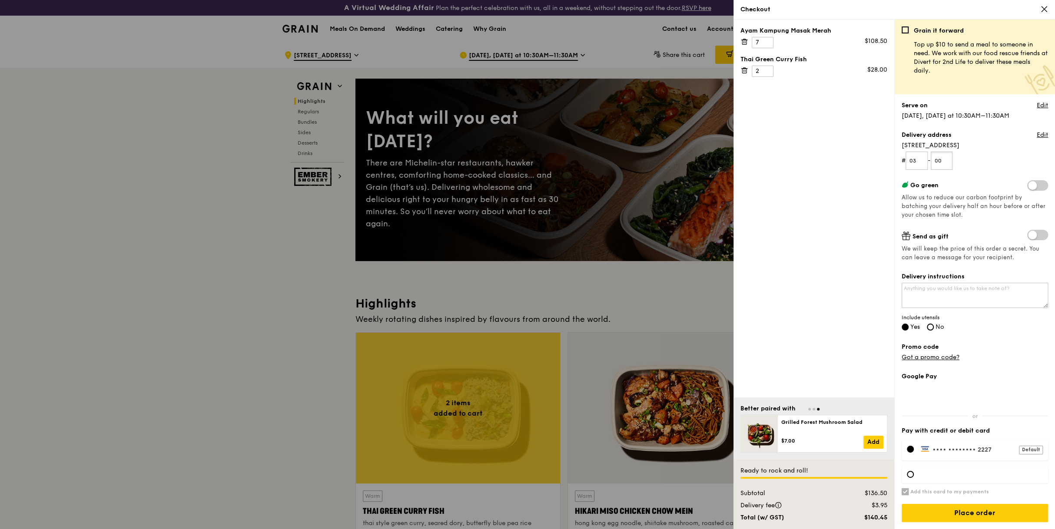
scroll to position [43, 0]
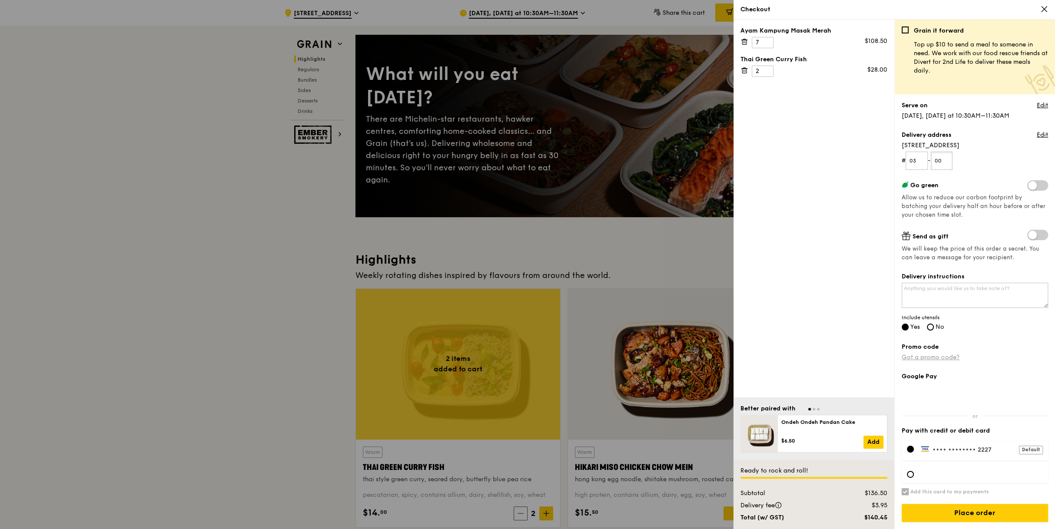
type input "00"
click at [936, 359] on link "Got a promo code?" at bounding box center [931, 357] width 58 height 7
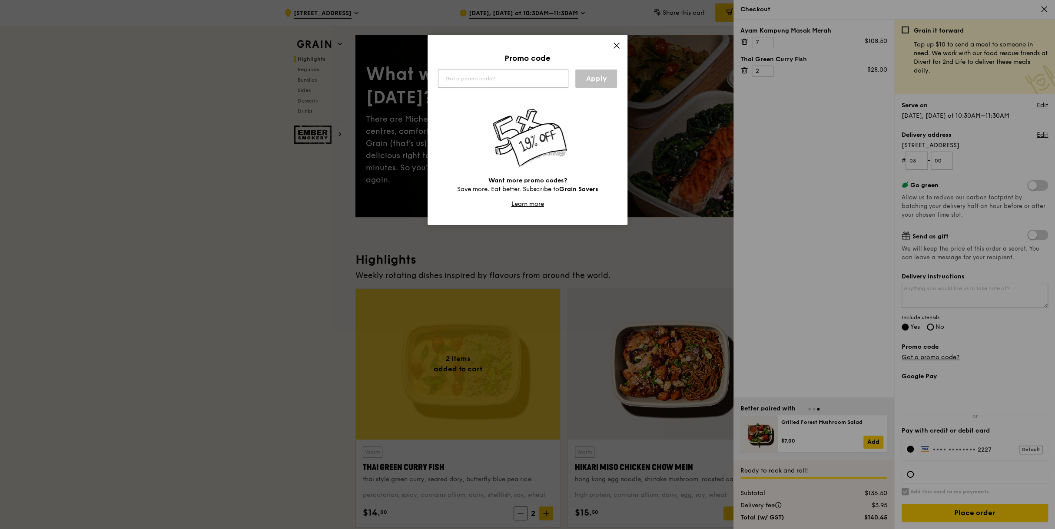
click at [532, 80] on input "text" at bounding box center [503, 79] width 130 height 18
type input "IREADGRAINADS"
click at [604, 77] on link "Apply" at bounding box center [596, 79] width 42 height 18
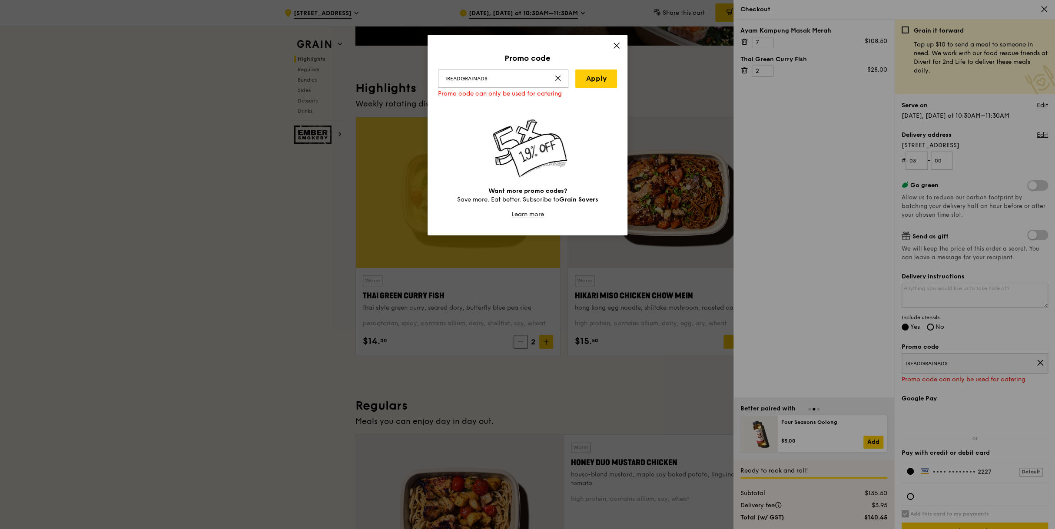
scroll to position [217, 0]
click at [909, 494] on div "Promo code IREADGRAINADS Apply Promo code can only be used for catering Want mo…" at bounding box center [527, 264] width 1055 height 529
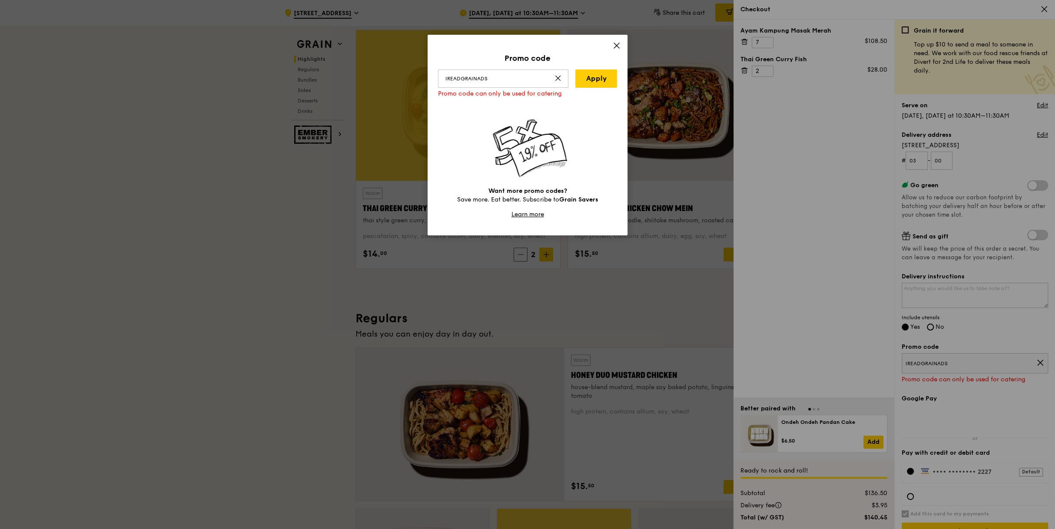
scroll to position [304, 0]
click at [906, 493] on div "Promo code IREADGRAINADS Apply Promo code can only be used for catering Want mo…" at bounding box center [527, 264] width 1055 height 529
click at [911, 495] on div "Promo code IREADGRAINADS Apply Promo code can only be used for catering Want mo…" at bounding box center [527, 264] width 1055 height 529
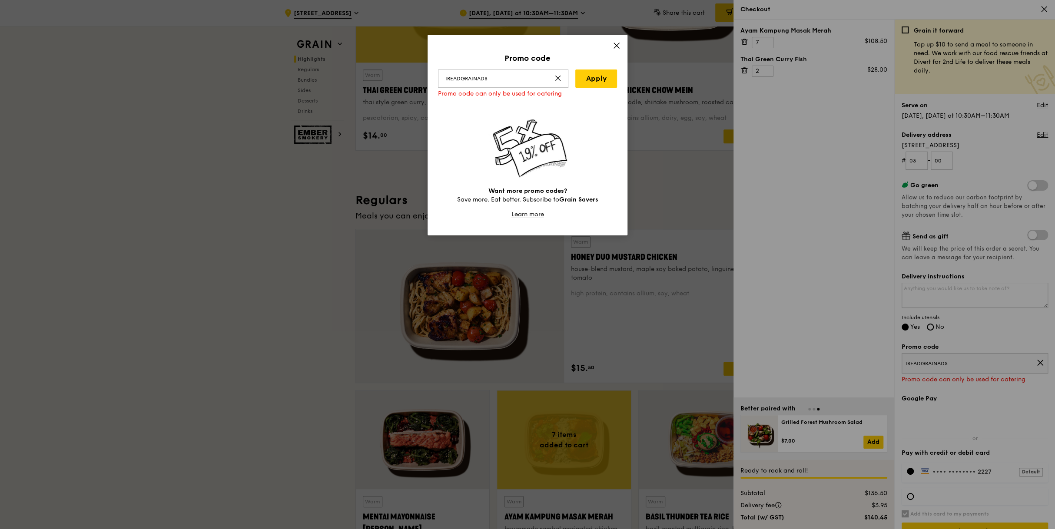
scroll to position [435, 0]
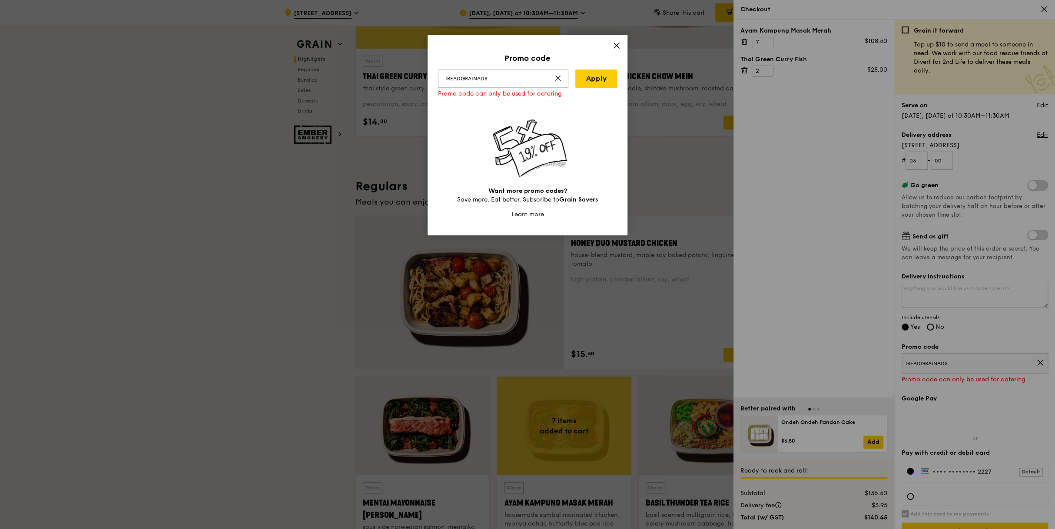
click at [1034, 362] on div "Promo code IREADGRAINADS Apply Promo code can only be used for catering Want mo…" at bounding box center [527, 264] width 1055 height 529
click at [1033, 360] on div "Promo code IREADGRAINADS Apply Promo code can only be used for catering Want mo…" at bounding box center [527, 264] width 1055 height 529
click at [619, 43] on icon at bounding box center [616, 45] width 5 height 5
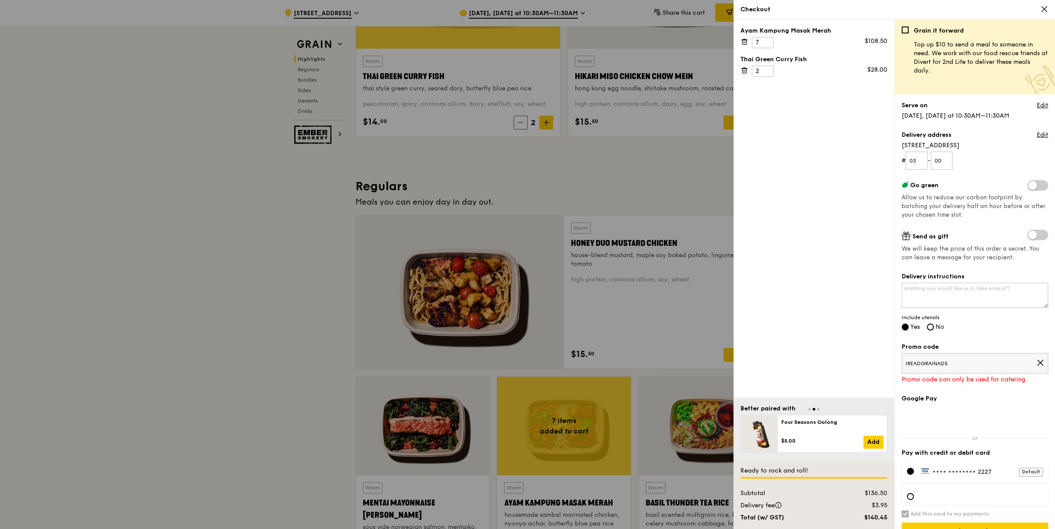
click at [1036, 362] on icon at bounding box center [1040, 363] width 8 height 8
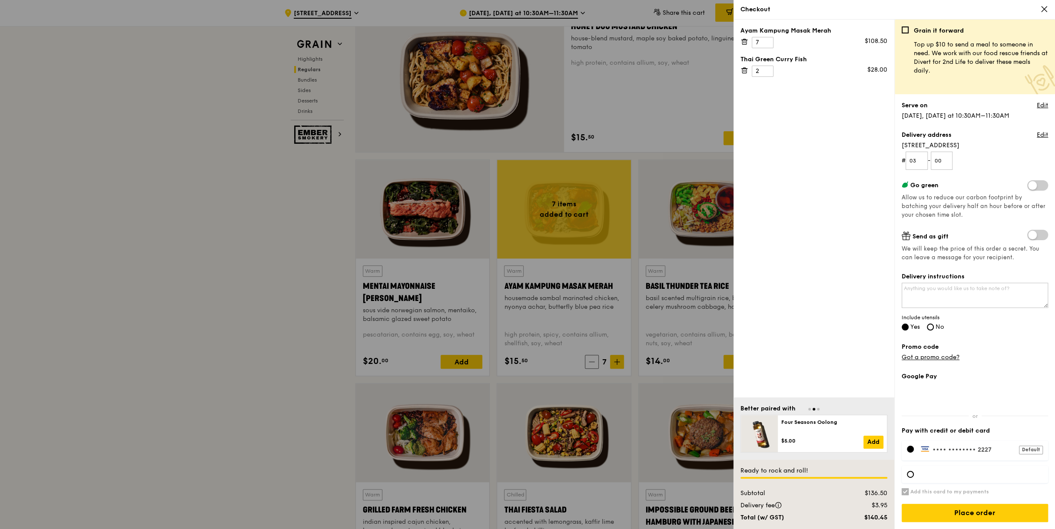
scroll to position [652, 0]
click at [907, 475] on div at bounding box center [910, 474] width 7 height 7
drag, startPoint x: 912, startPoint y: 448, endPoint x: 898, endPoint y: 380, distance: 69.5
click at [898, 380] on div "Grain it forward Top up $10 to send a meal to someone in need. We work with our…" at bounding box center [974, 275] width 161 height 510
click at [909, 492] on label "Add this card to my payments" at bounding box center [975, 491] width 146 height 7
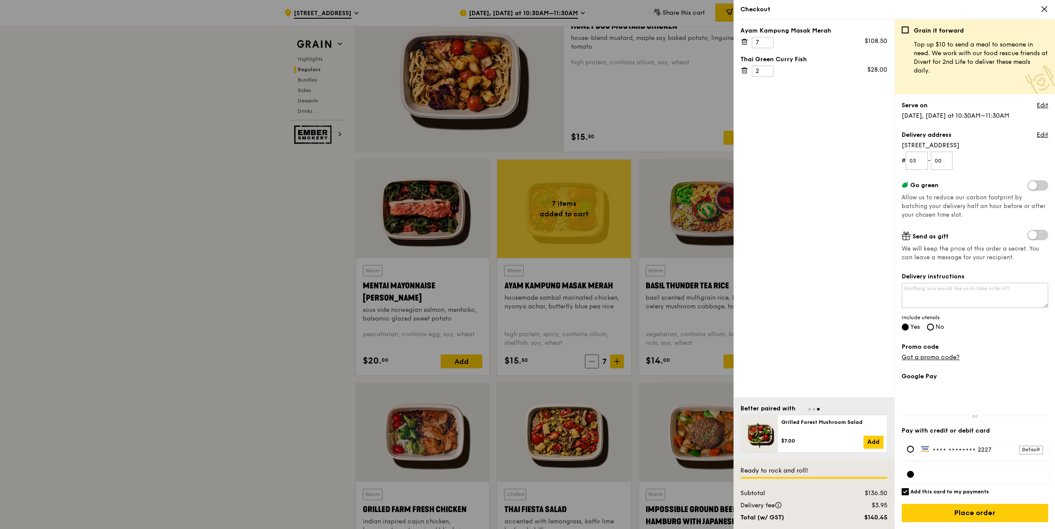
click at [909, 492] on input "Add this card to my payments" at bounding box center [905, 491] width 7 height 7
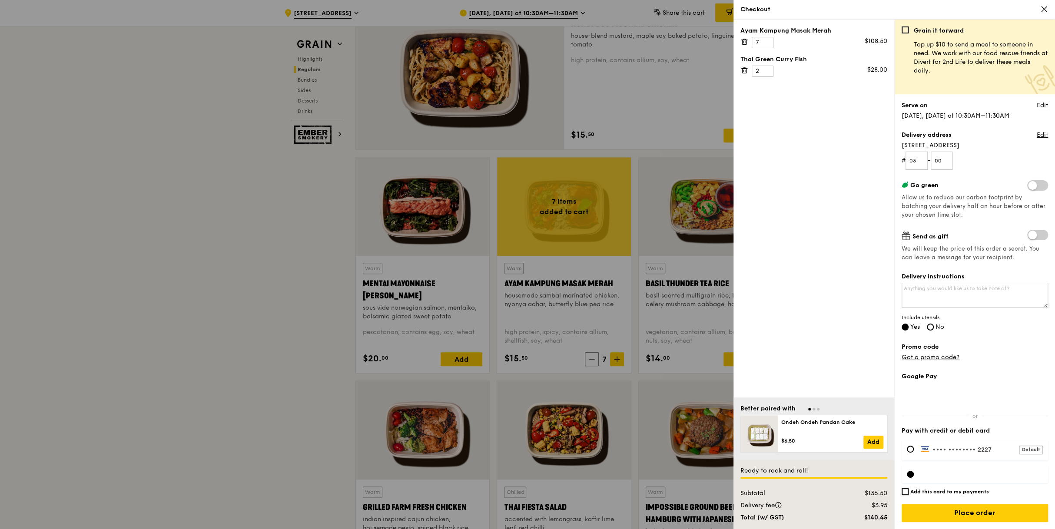
scroll to position [826, 0]
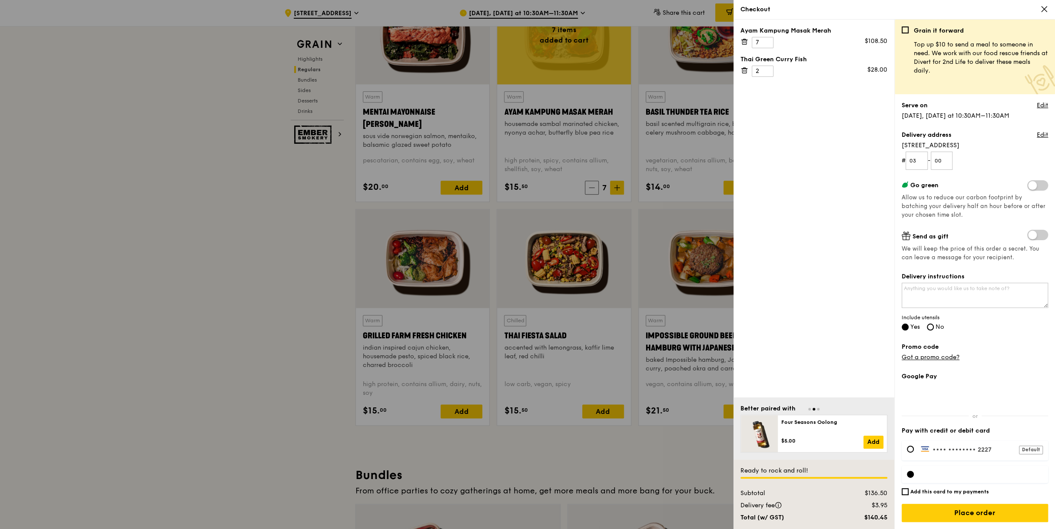
click at [913, 472] on div at bounding box center [910, 474] width 7 height 7
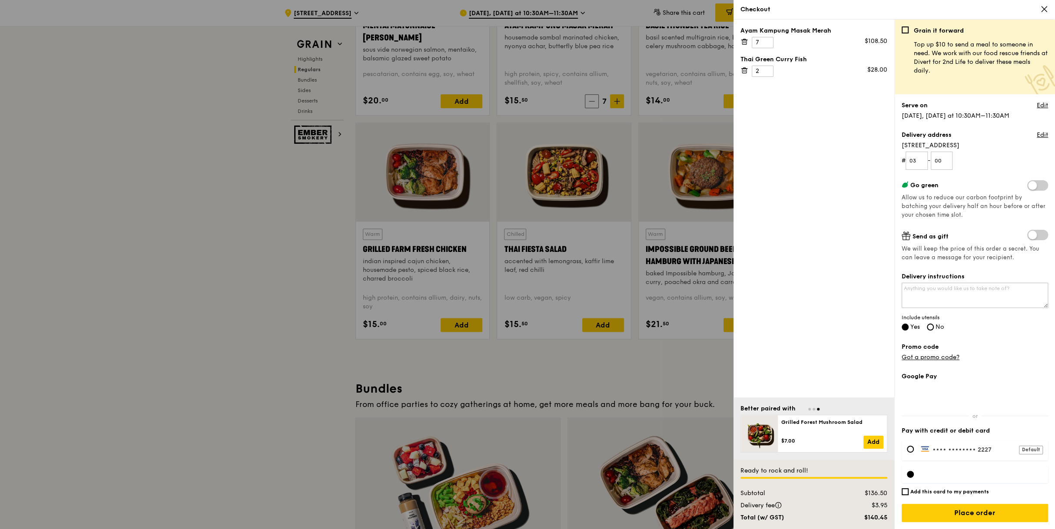
scroll to position [913, 0]
click at [908, 494] on input "Add this card to my payments" at bounding box center [905, 491] width 7 height 7
checkbox input "true"
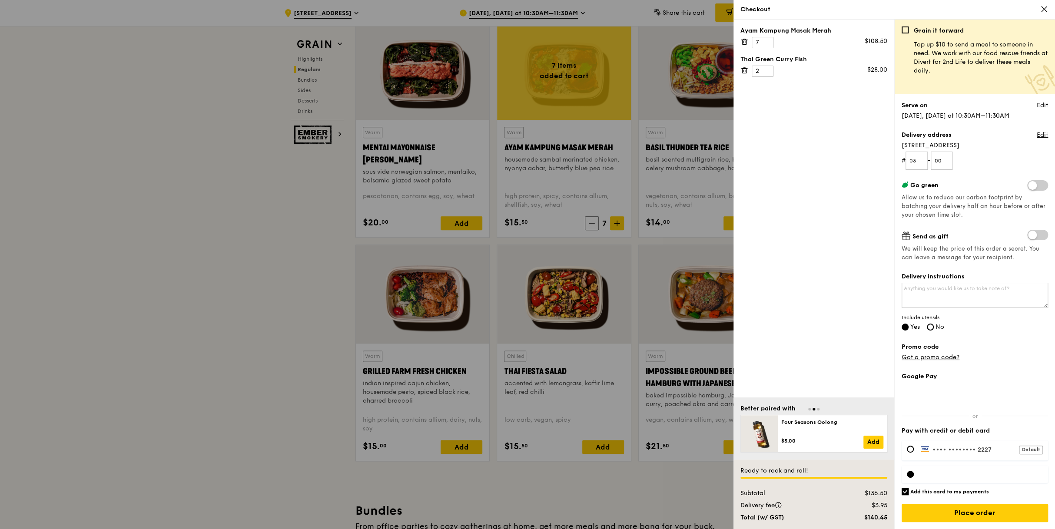
scroll to position [782, 0]
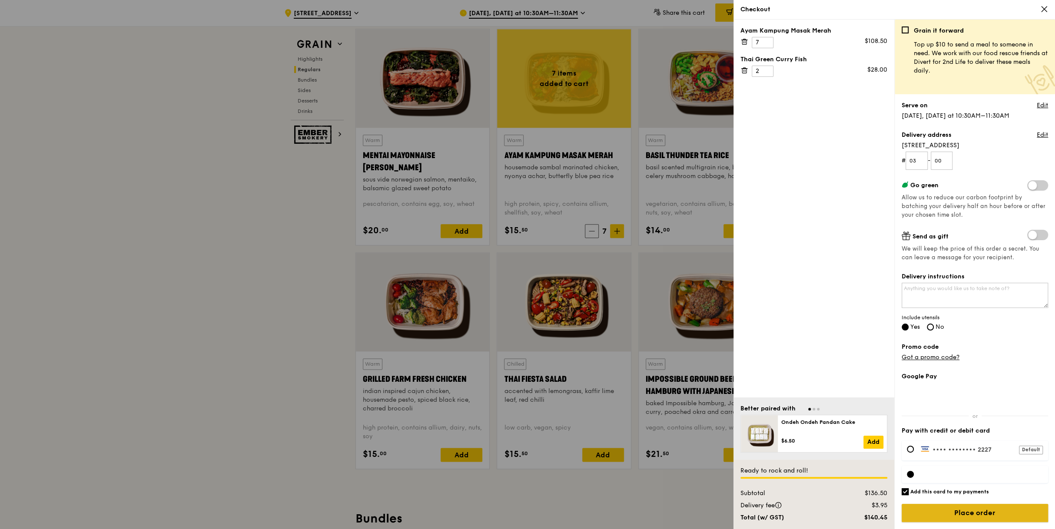
click at [999, 510] on input "Place order" at bounding box center [975, 513] width 146 height 18
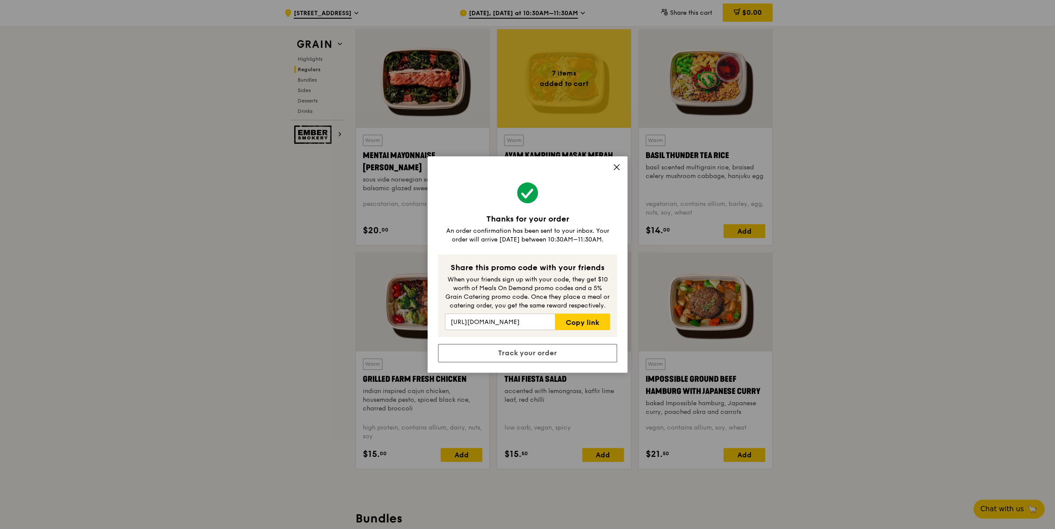
click at [616, 166] on icon at bounding box center [617, 167] width 8 height 8
